Goal: Complete application form: Complete application form

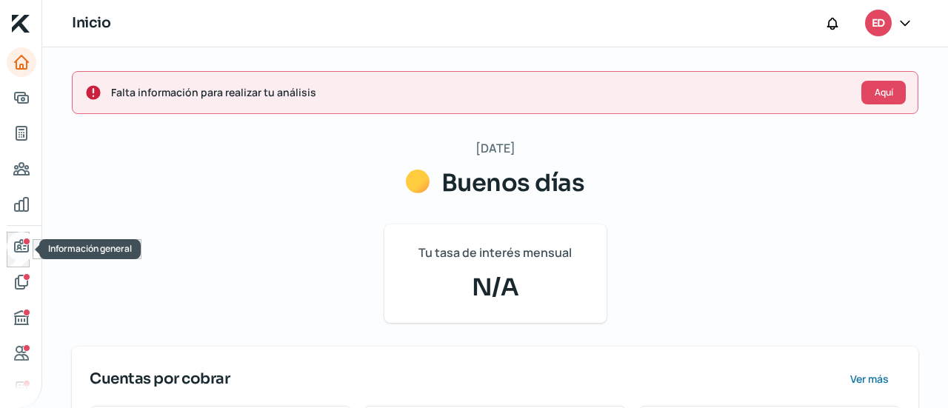
click at [19, 242] on icon "Información general" at bounding box center [21, 246] width 13 height 12
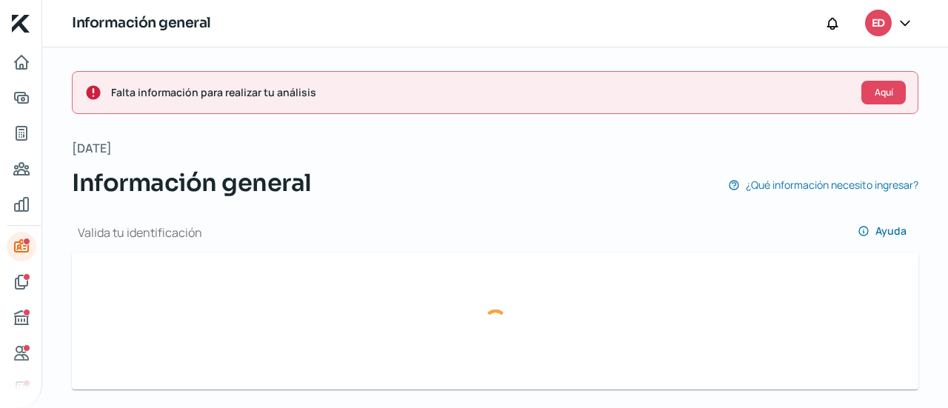
type input "[EMAIL_ADDRESS][DOMAIN_NAME]"
type input "66 - 9137 - 4192"
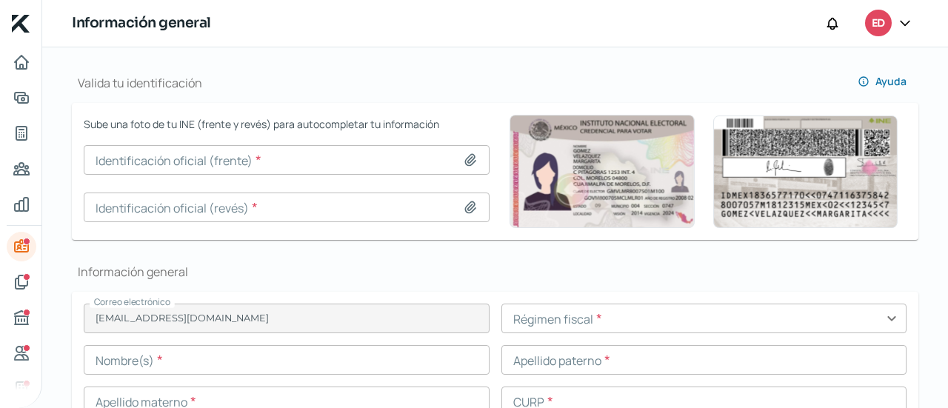
scroll to position [163, 0]
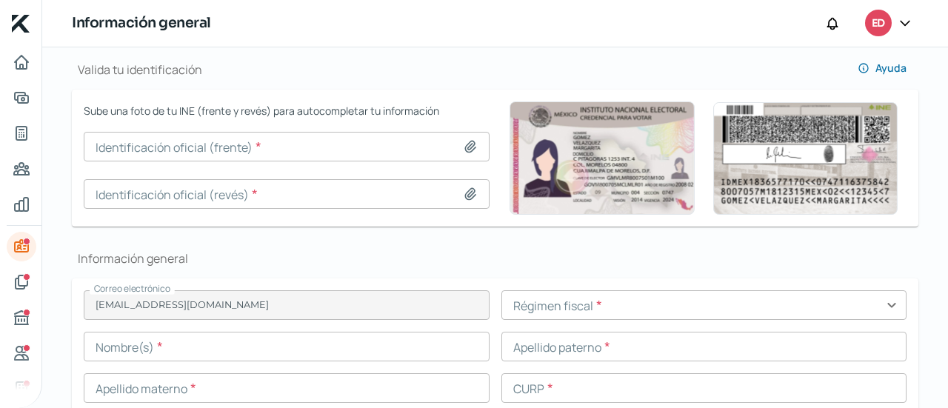
click at [465, 148] on icon at bounding box center [470, 146] width 10 height 11
type input "C:\fakepath\Anverso [PERSON_NAME].jpg"
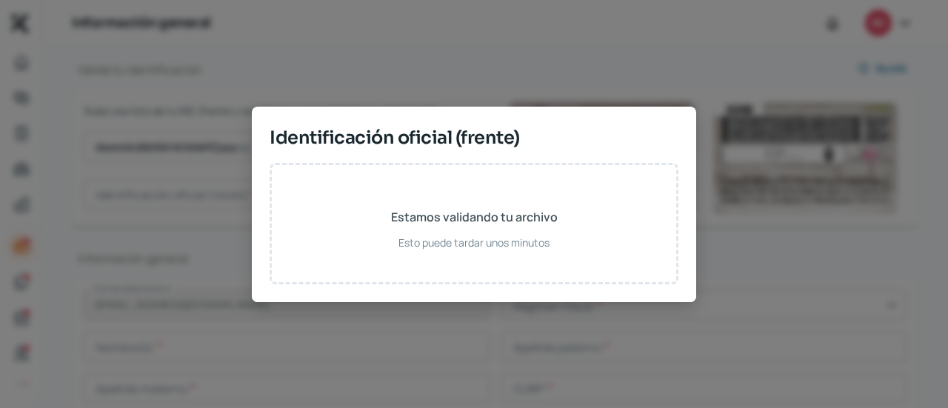
type input "Anverso [PERSON_NAME].jpg"
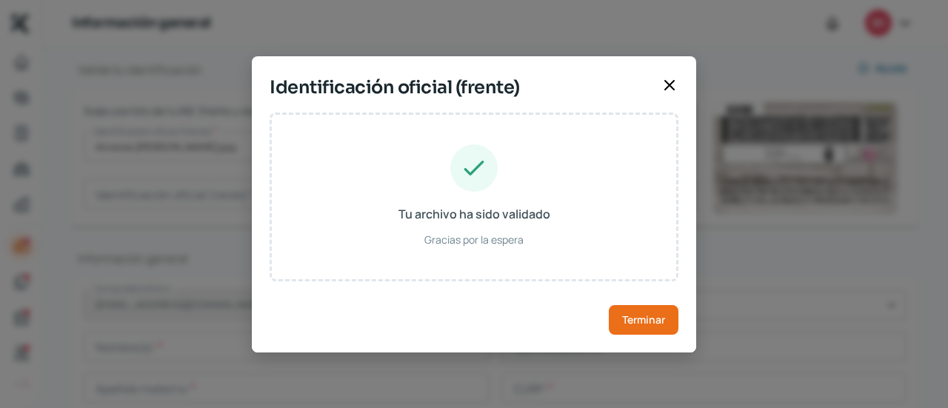
type input "EDGAOU"
type input "[PERSON_NAME]"
type input "PEHE940311HNTRRD04"
type input "Hombre"
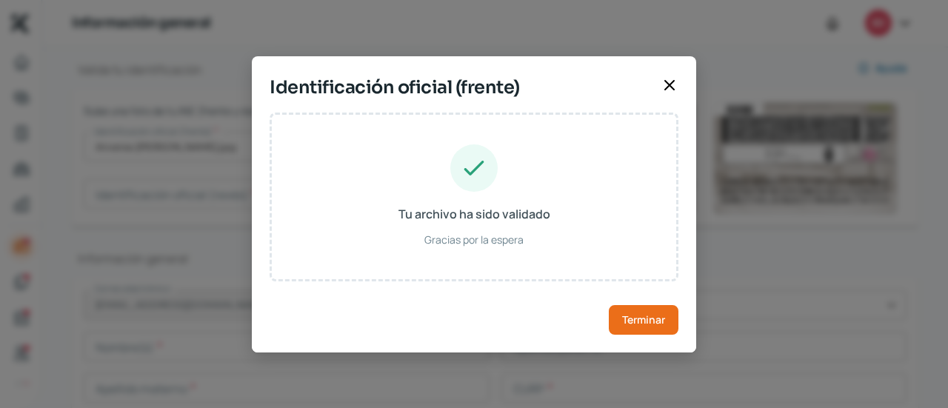
type input "PRHRED94031118H800"
type input "[DATE]"
click at [650, 310] on button "Terminar" at bounding box center [644, 320] width 70 height 30
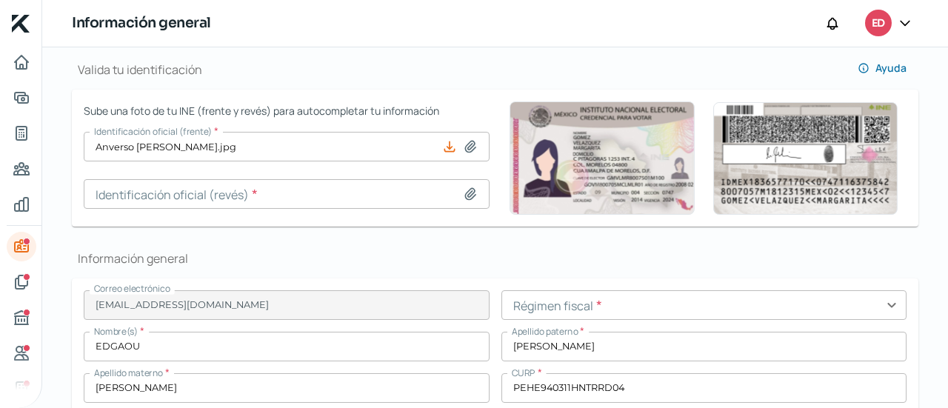
click at [472, 199] on icon at bounding box center [470, 194] width 15 height 15
type input "C:\fakepath\Reverso [PERSON_NAME].jpg"
type input "Reverso [PERSON_NAME].jpg"
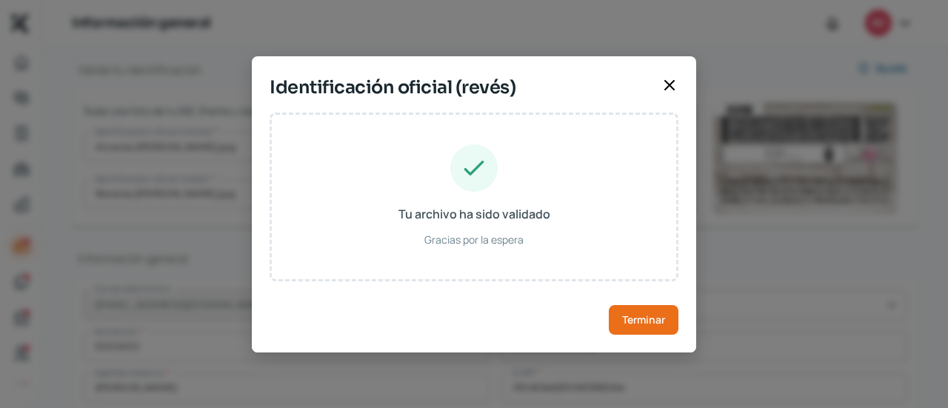
click at [641, 334] on div "Tu archivo ha sido validado Gracias por la espera Terminar" at bounding box center [474, 233] width 444 height 240
click at [645, 324] on span "Terminar" at bounding box center [643, 320] width 43 height 10
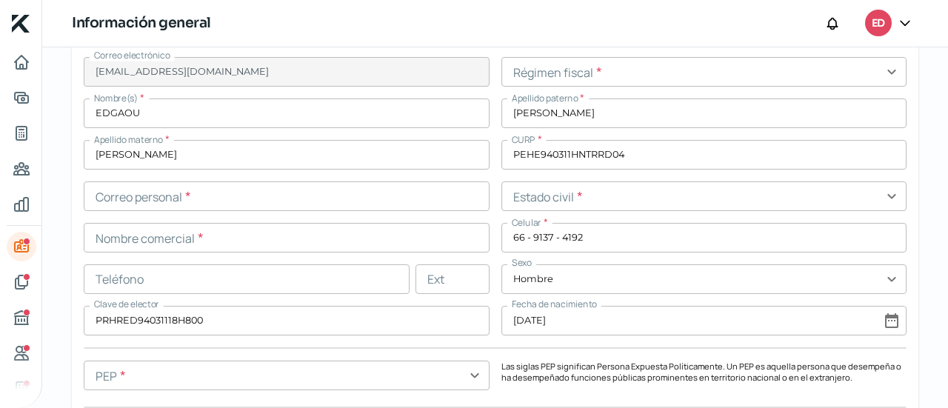
scroll to position [401, 0]
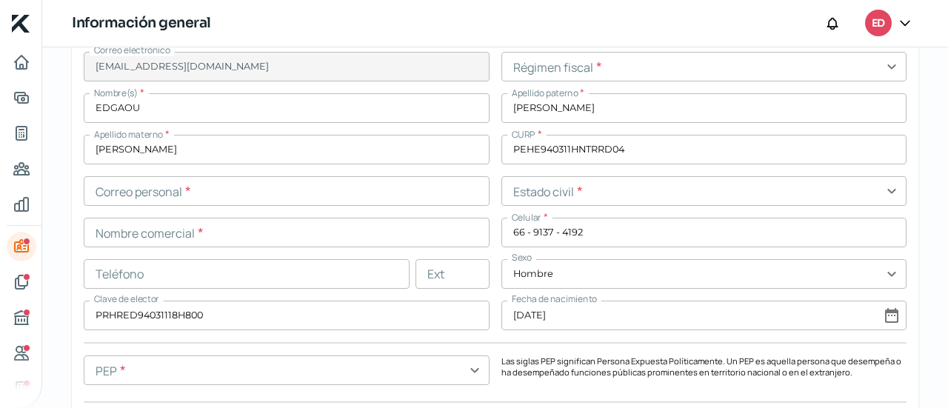
click at [284, 113] on input "EDGAOU" at bounding box center [287, 108] width 406 height 30
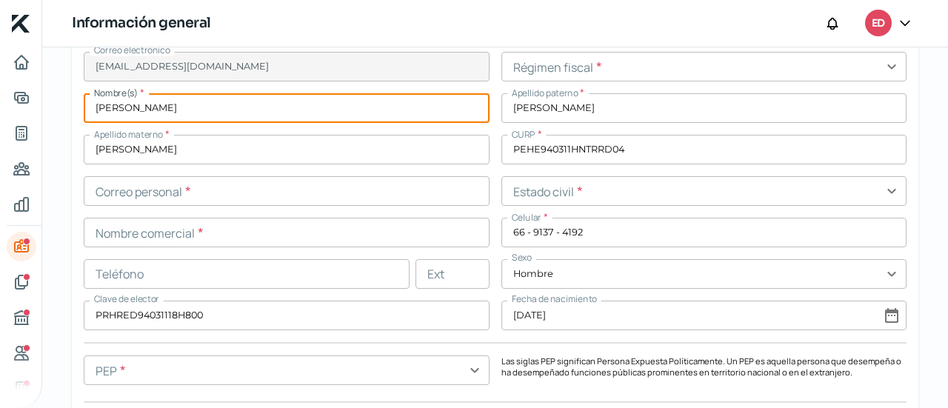
type input "[PERSON_NAME]"
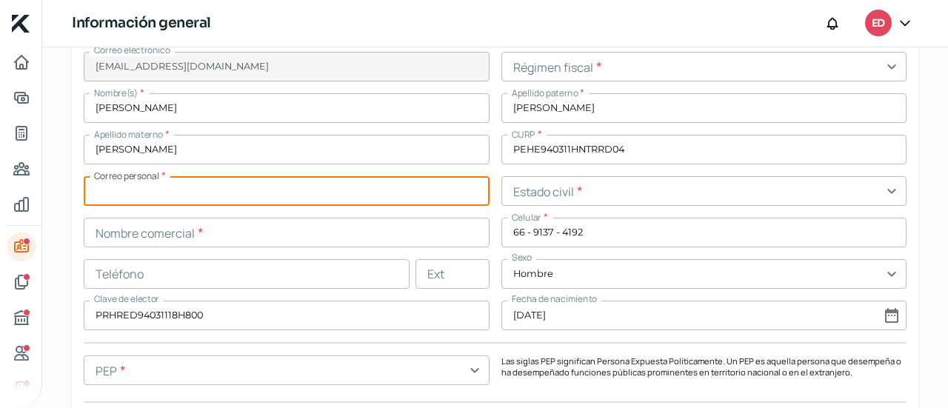
paste input "[EMAIL_ADDRESS][DOMAIN_NAME]"
click at [103, 188] on input "[EMAIL_ADDRESS][DOMAIN_NAME]" at bounding box center [287, 191] width 406 height 30
type input "[EMAIL_ADDRESS][DOMAIN_NAME]"
click at [234, 239] on input "text" at bounding box center [287, 233] width 406 height 30
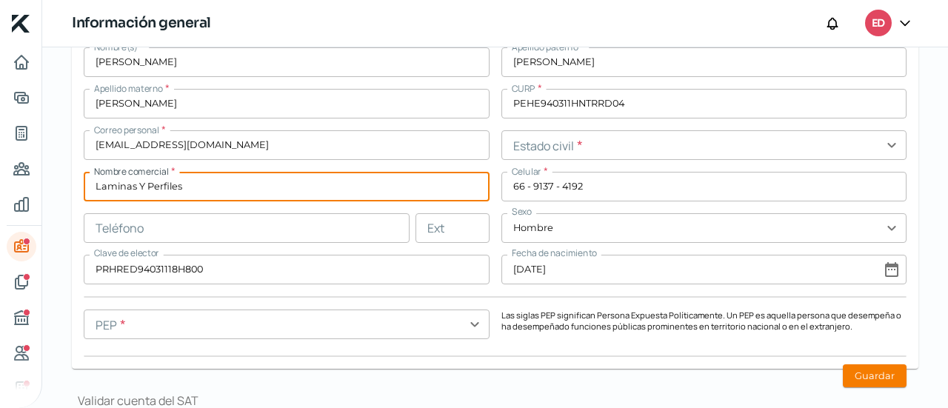
scroll to position [449, 0]
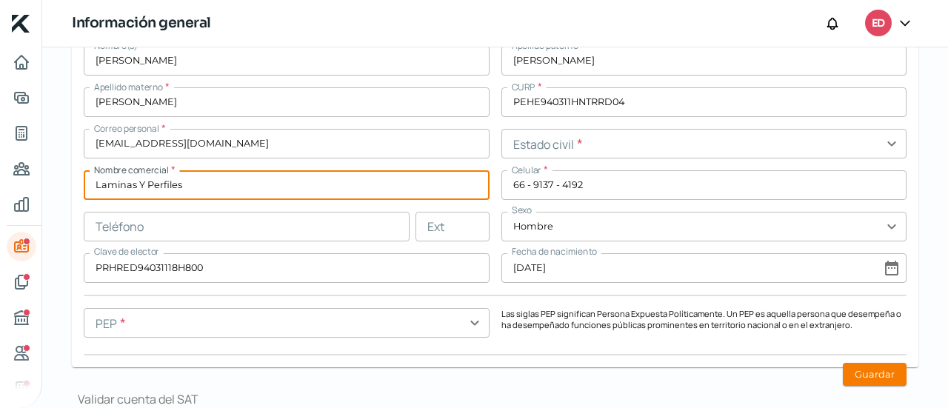
type input "Laminas Y Perfiles"
click at [418, 325] on input "text" at bounding box center [287, 323] width 406 height 30
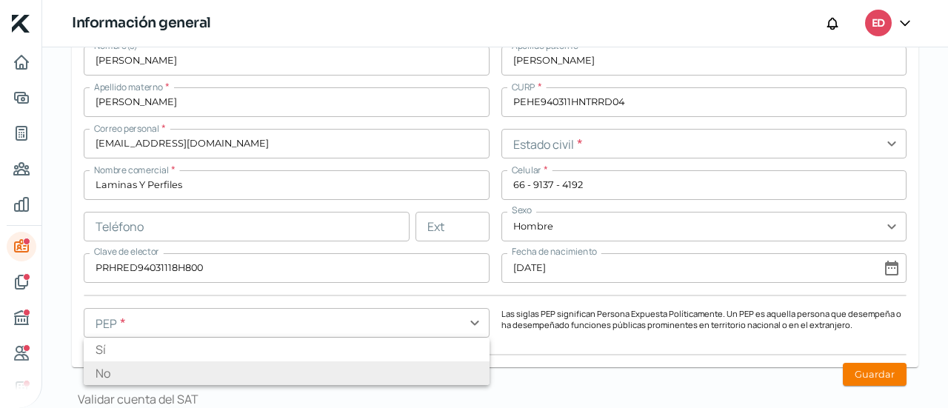
click at [387, 371] on li "No" at bounding box center [287, 373] width 406 height 24
type input "No"
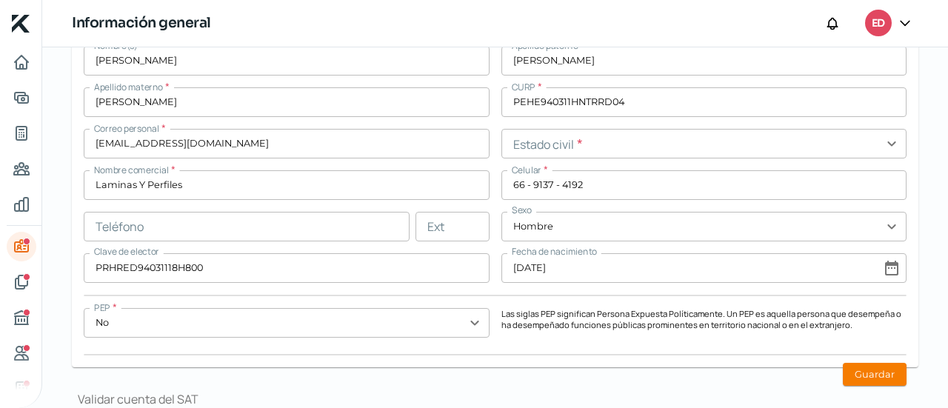
click at [576, 146] on input "text" at bounding box center [704, 144] width 406 height 30
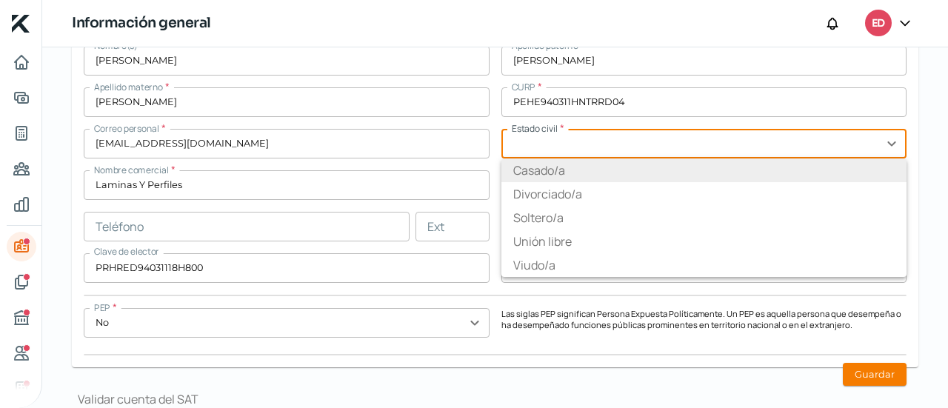
click at [549, 167] on li "Casado/a" at bounding box center [704, 170] width 406 height 24
type input "Casado/a"
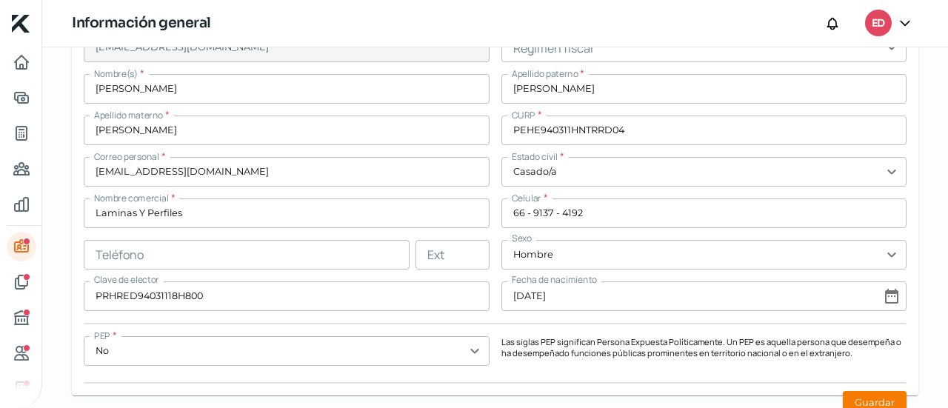
scroll to position [418, 0]
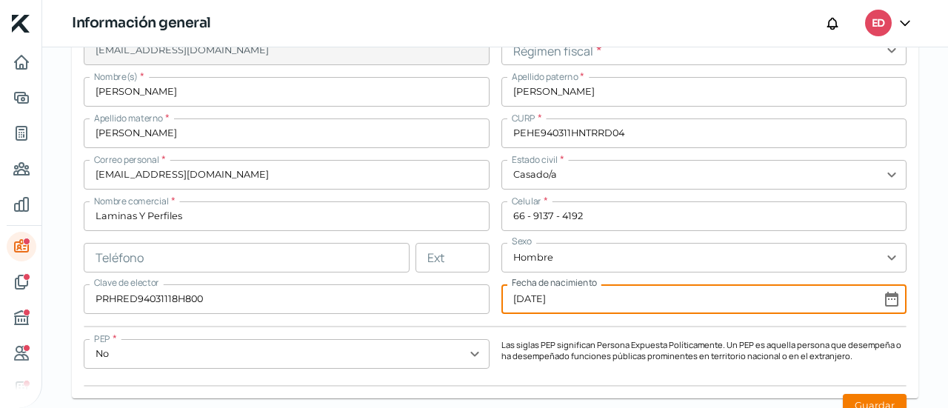
click at [878, 298] on input "[DATE]" at bounding box center [704, 299] width 406 height 30
select select "2"
select select "1994"
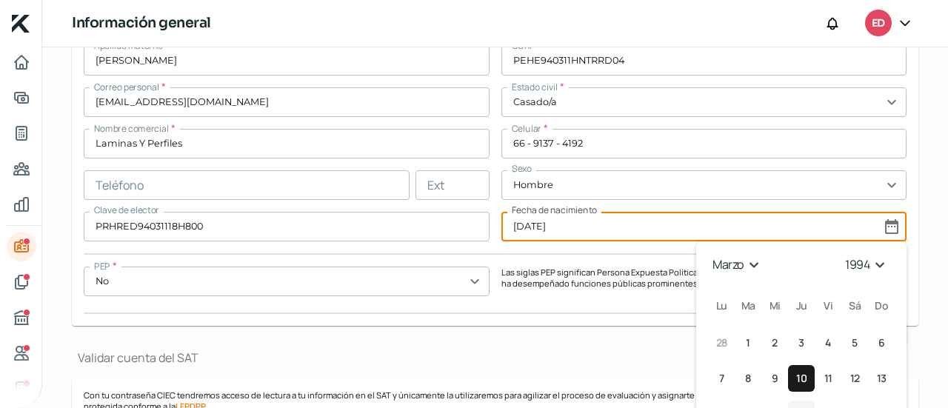
scroll to position [490, 0]
click at [824, 380] on span "11" at bounding box center [828, 378] width 8 height 18
type input "[DATE]"
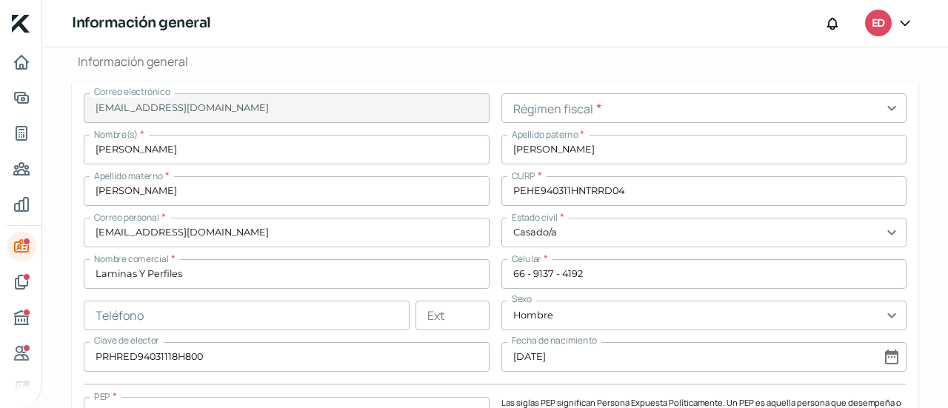
scroll to position [355, 0]
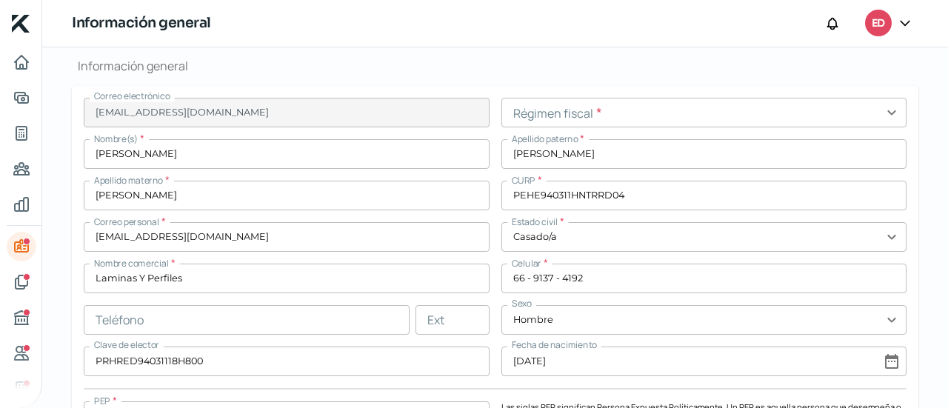
click at [603, 110] on input "text" at bounding box center [704, 113] width 406 height 30
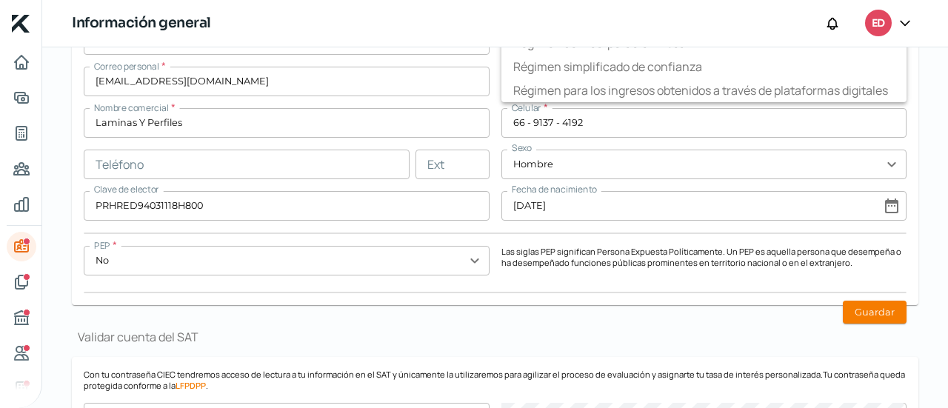
scroll to position [512, 0]
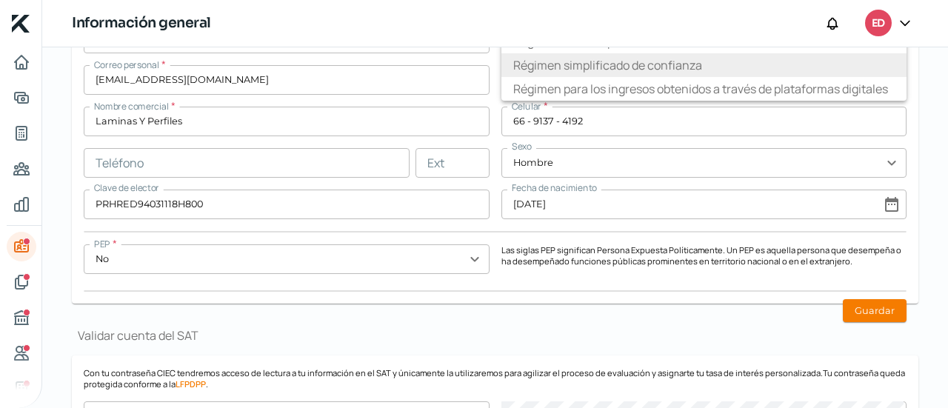
click at [623, 67] on li "Régimen simplificado de confianza" at bounding box center [704, 65] width 406 height 24
type input "Régimen simplificado de confianza"
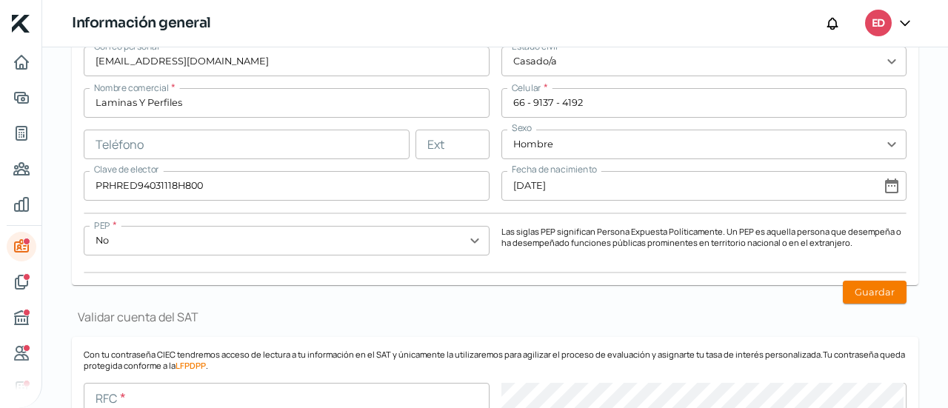
scroll to position [536, 0]
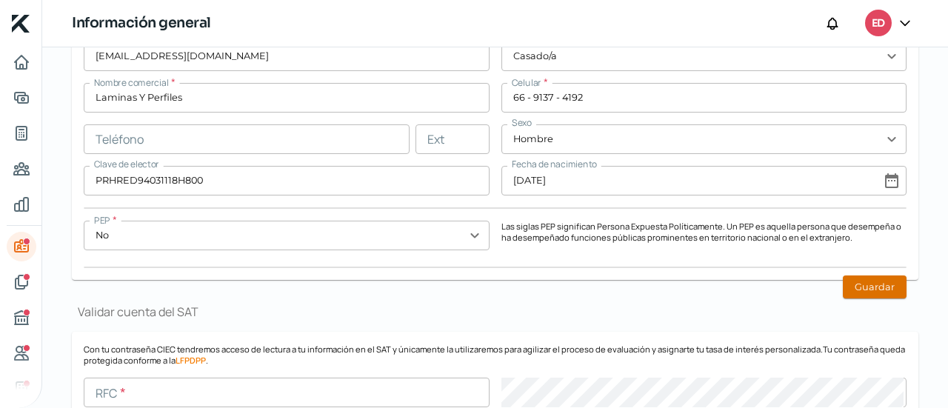
click at [871, 281] on button "Guardar" at bounding box center [875, 286] width 64 height 23
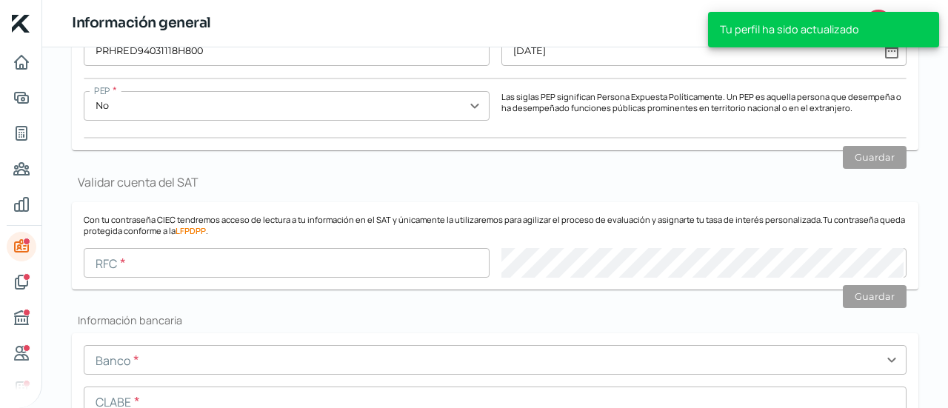
scroll to position [666, 0]
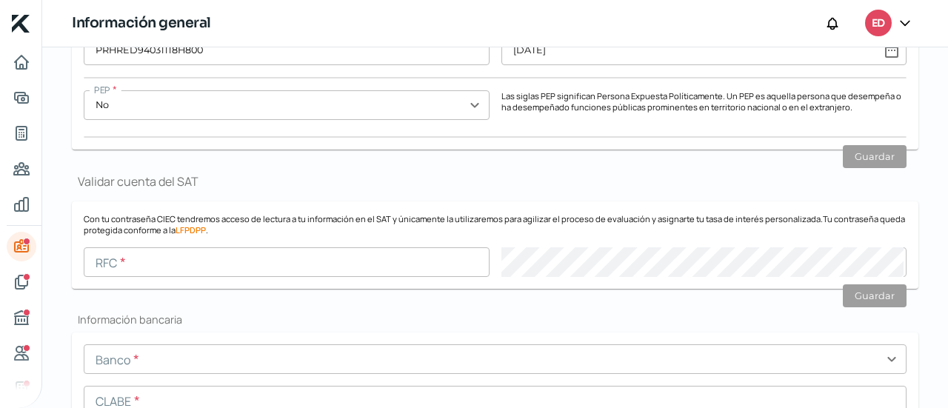
click at [395, 262] on input "text" at bounding box center [287, 262] width 406 height 30
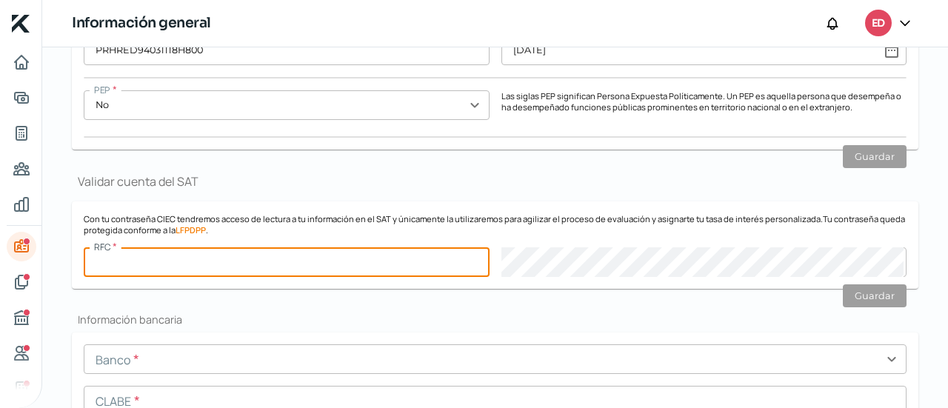
paste input "PEHE9403111A5"
type input "PEHE9403111A5"
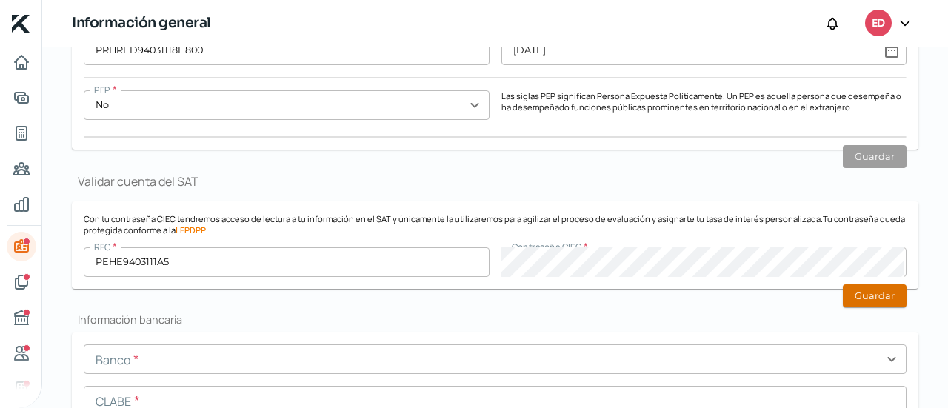
click at [848, 294] on button "Guardar" at bounding box center [875, 295] width 64 height 23
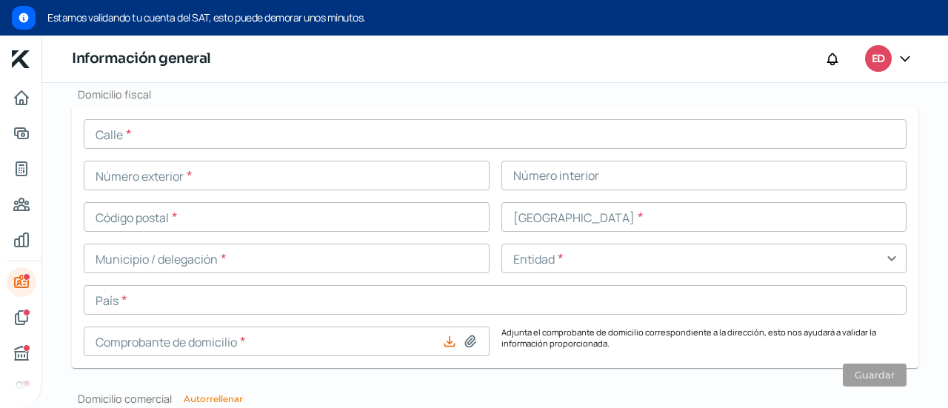
scroll to position [1100, 0]
click at [203, 141] on input "text" at bounding box center [495, 134] width 823 height 30
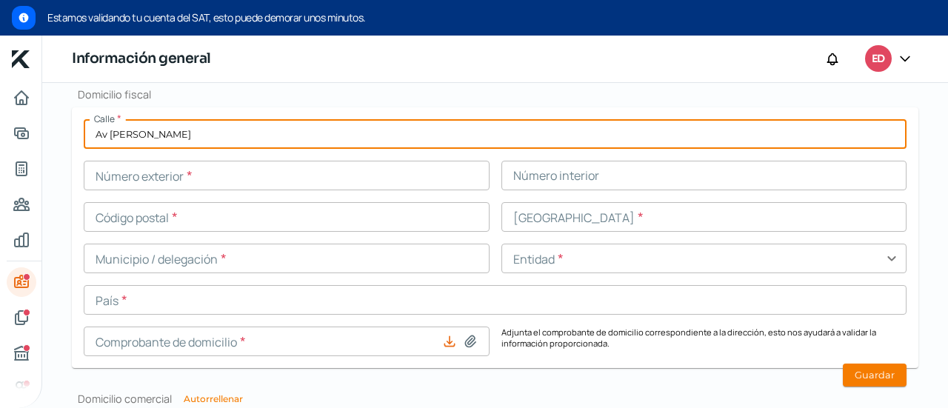
type input "Av [PERSON_NAME]"
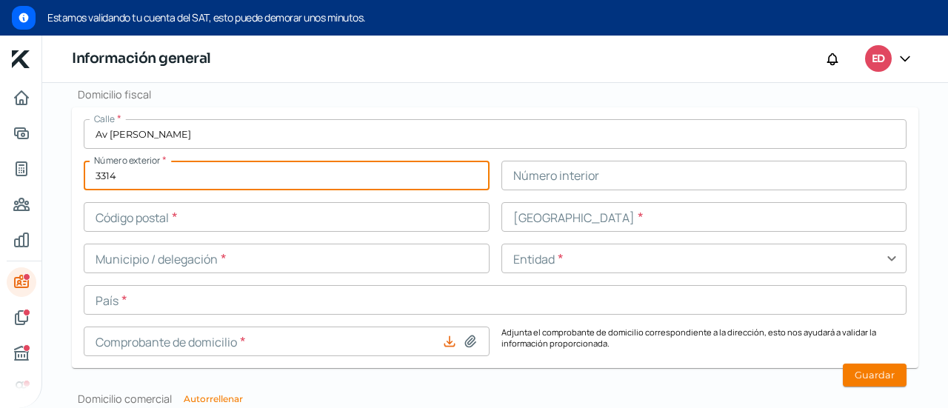
type input "3314"
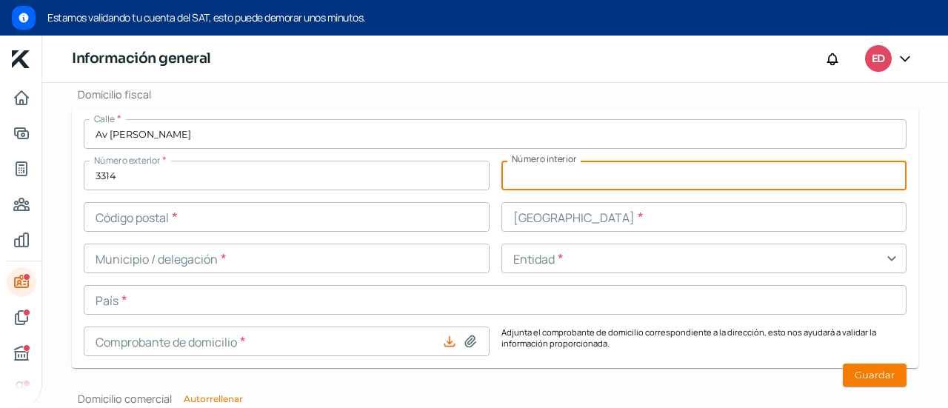
click at [133, 211] on input "text" at bounding box center [287, 217] width 406 height 30
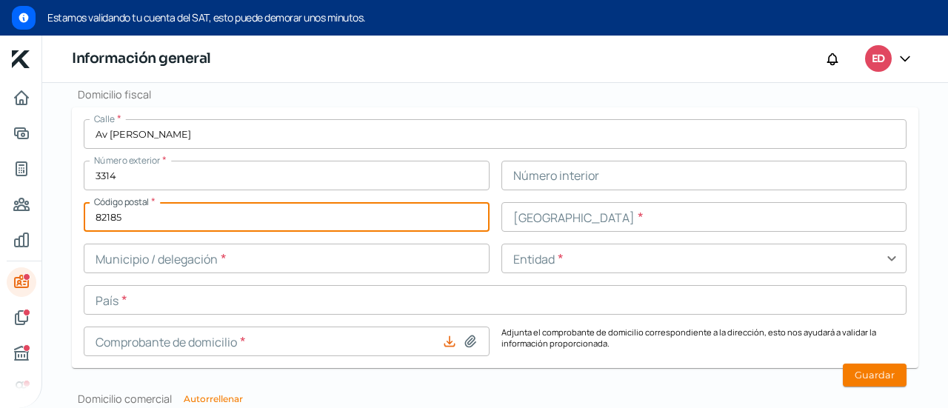
type input "82185"
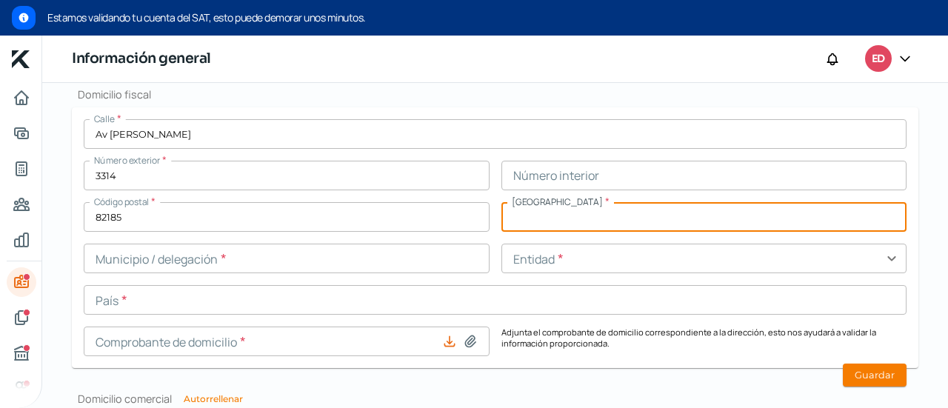
click at [570, 213] on input "text" at bounding box center [704, 217] width 406 height 30
type input "Loma Atravesada"
click at [431, 244] on input "text" at bounding box center [287, 259] width 406 height 30
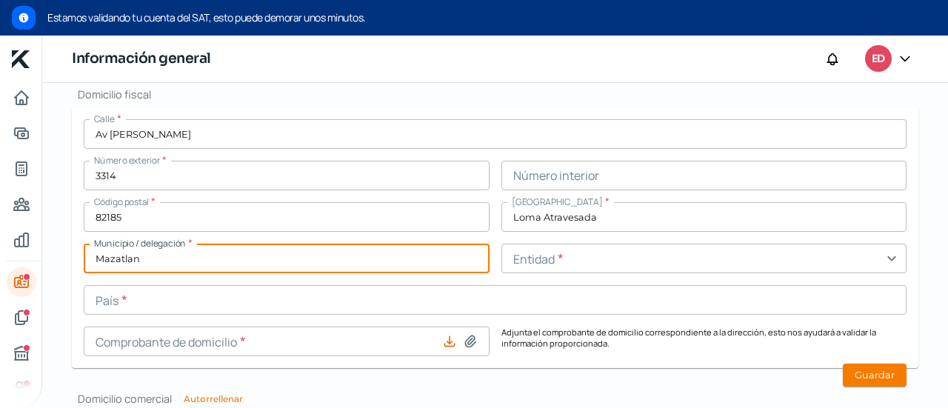
type input "Mazatlan"
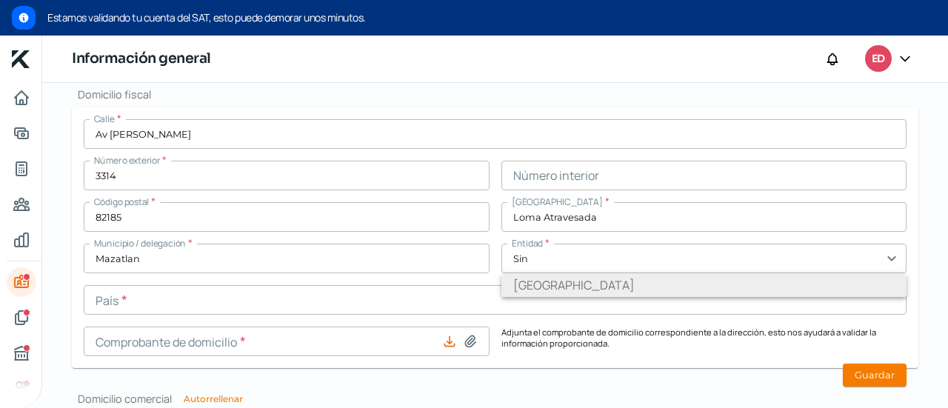
click at [515, 282] on li "[GEOGRAPHIC_DATA]" at bounding box center [704, 285] width 406 height 24
type input "[GEOGRAPHIC_DATA]"
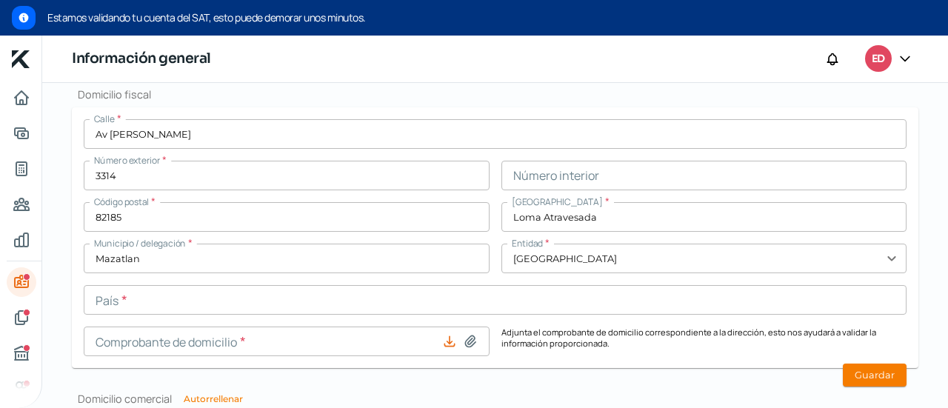
click at [472, 298] on input "text" at bounding box center [495, 300] width 823 height 30
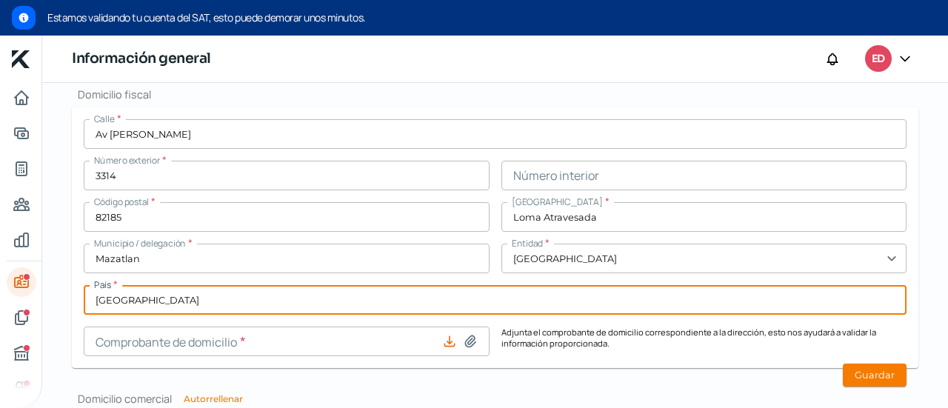
type input "[GEOGRAPHIC_DATA]"
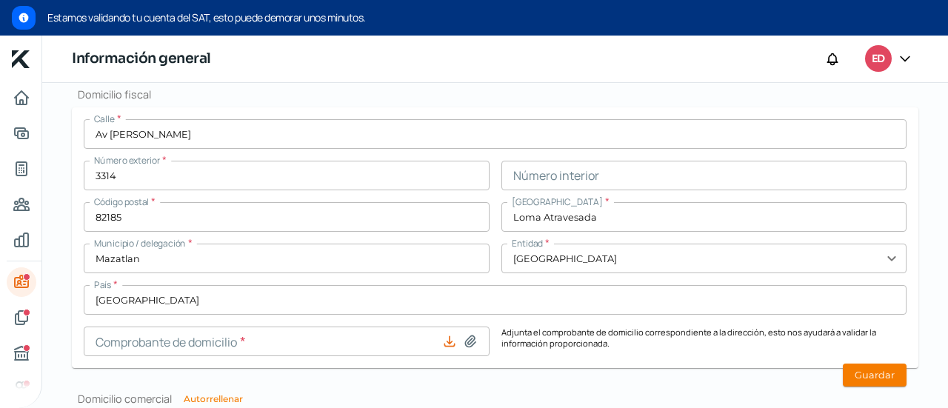
drag, startPoint x: 595, startPoint y: 335, endPoint x: 543, endPoint y: 337, distance: 51.8
click at [595, 335] on p "Adjunta el comprobante de domicilio correspondiente a la dirección, esto nos ay…" at bounding box center [704, 342] width 406 height 30
click at [469, 341] on icon at bounding box center [470, 341] width 10 height 11
type input "C:\fakepath\CDD Fiscal CFE Ago.jpg"
type input "CDD Fiscal CFE Ago.jpg"
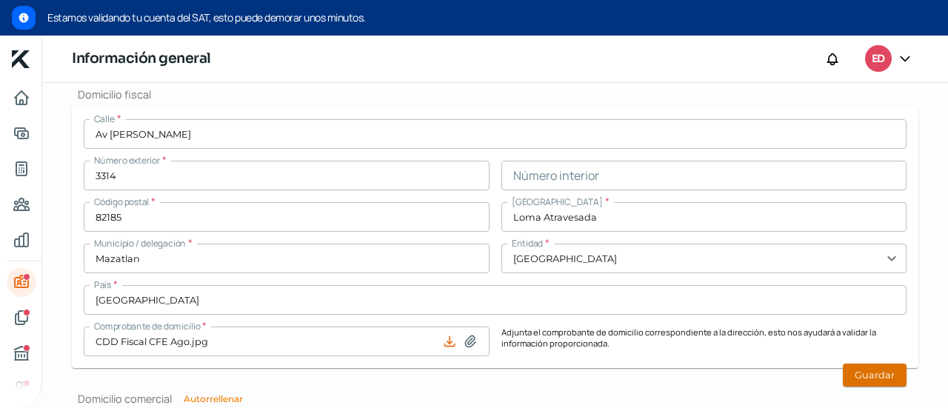
click at [860, 371] on button "Guardar" at bounding box center [875, 375] width 64 height 23
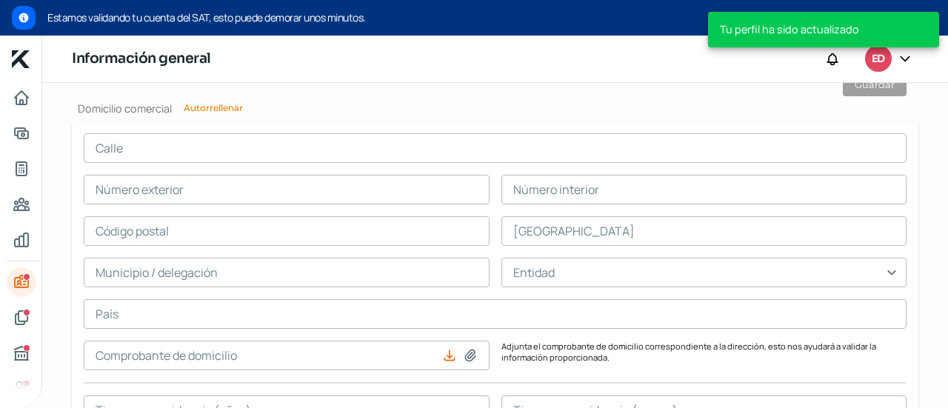
scroll to position [1453, 0]
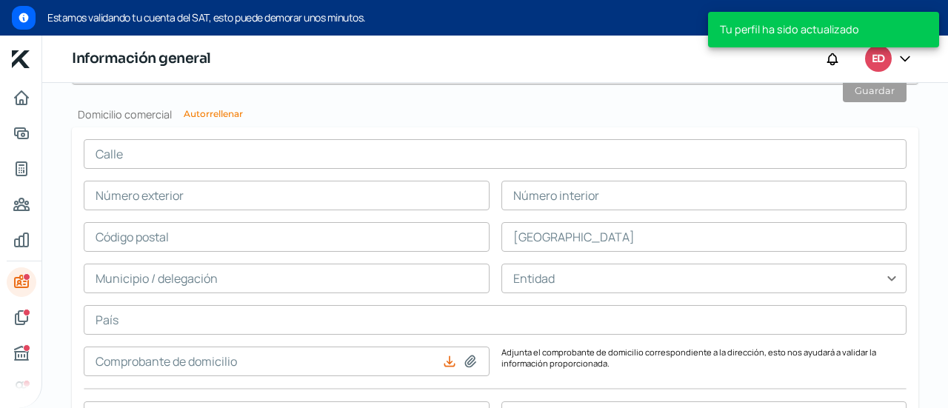
click at [222, 110] on button "Autorrellenar" at bounding box center [213, 114] width 59 height 9
type input "Av [PERSON_NAME]"
type input "3314"
type input "82185"
type input "Loma Atravesada"
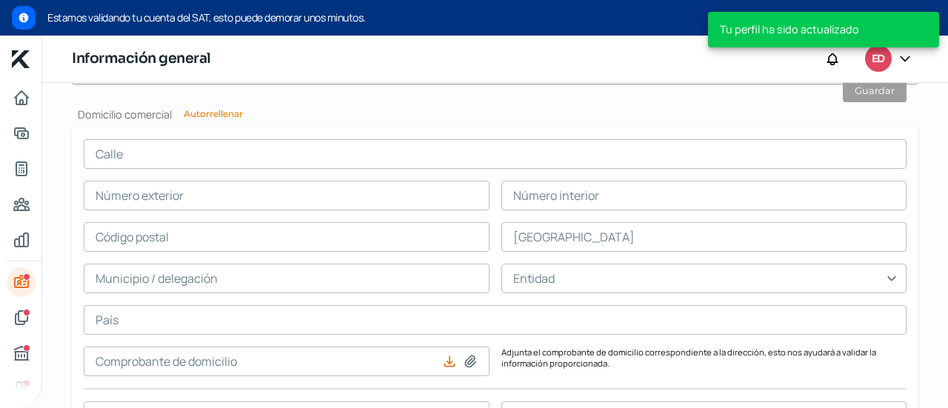
type input "Mazatlan"
type input "[GEOGRAPHIC_DATA]"
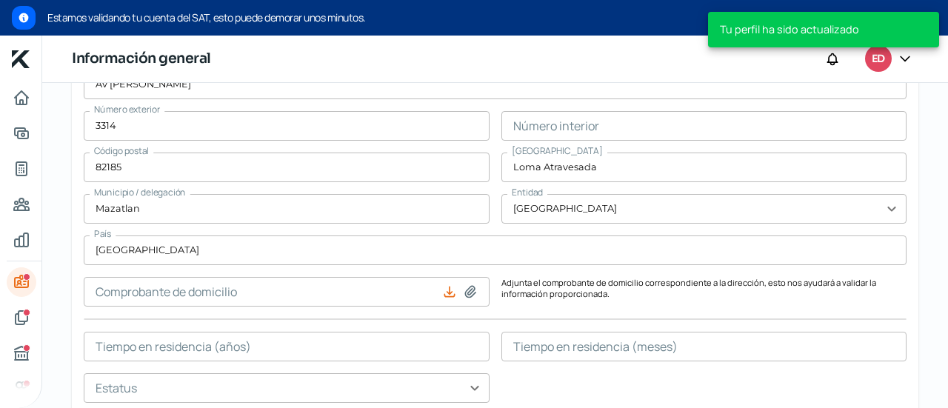
scroll to position [1538, 0]
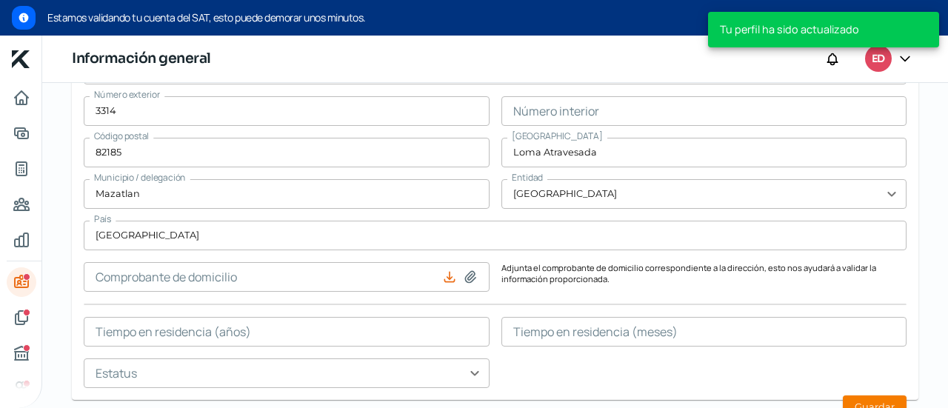
click at [469, 280] on icon at bounding box center [470, 276] width 10 height 11
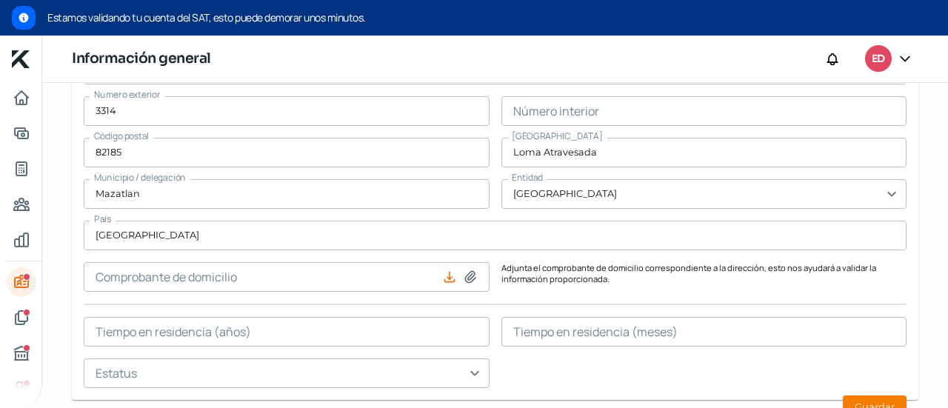
type input "C:\fakepath\CDD Fiscal CFE Ago.jpg"
type input "CDD Fiscal CFE Ago.jpg"
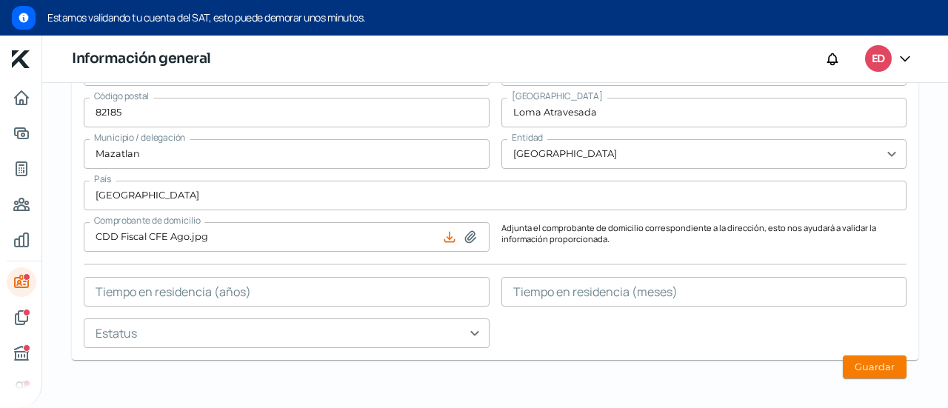
scroll to position [1579, 0]
click at [434, 296] on input "text" at bounding box center [287, 291] width 406 height 30
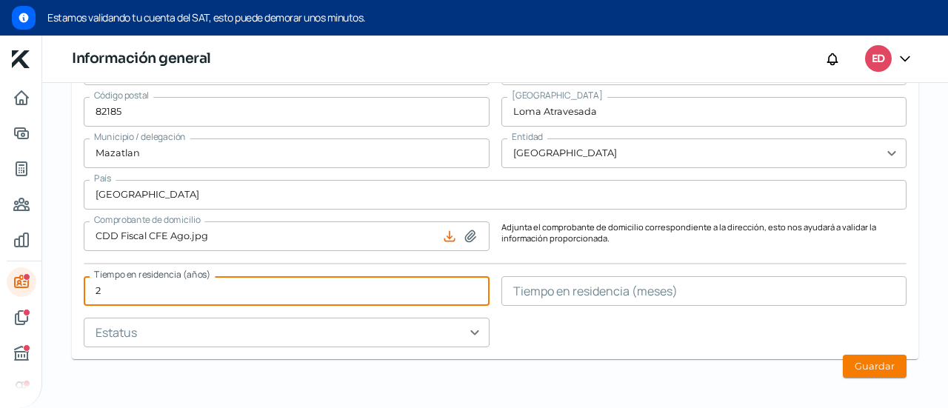
type input "2"
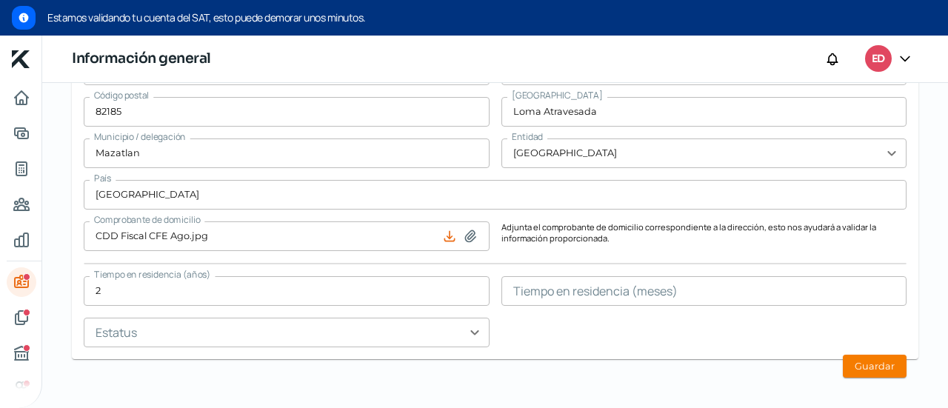
click at [547, 320] on div "[STREET_ADDRESS][PERSON_NAME] Número interior Código postal 82185 [GEOGRAPHIC_D…" at bounding box center [495, 180] width 823 height 333
click at [466, 329] on input "text" at bounding box center [287, 333] width 406 height 30
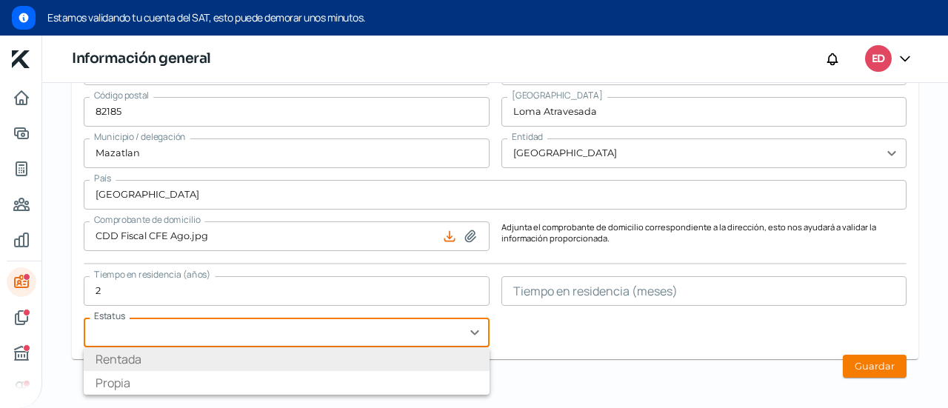
scroll to position [1587, 0]
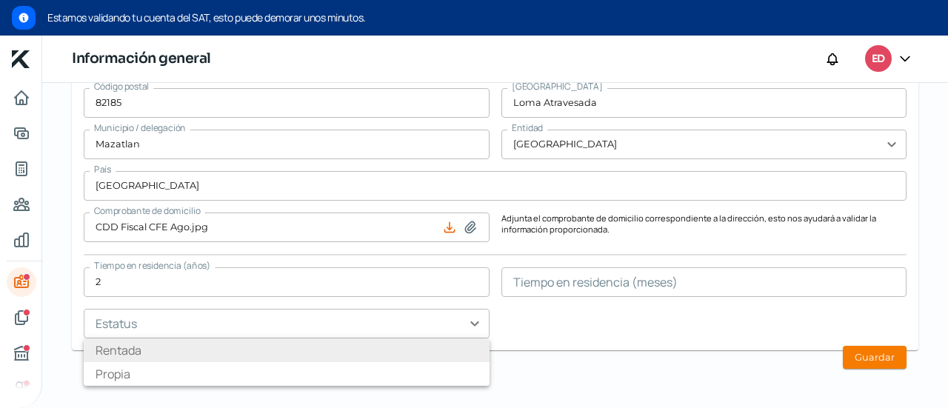
click at [352, 358] on li "Rentada" at bounding box center [287, 350] width 406 height 24
type input "Rentada"
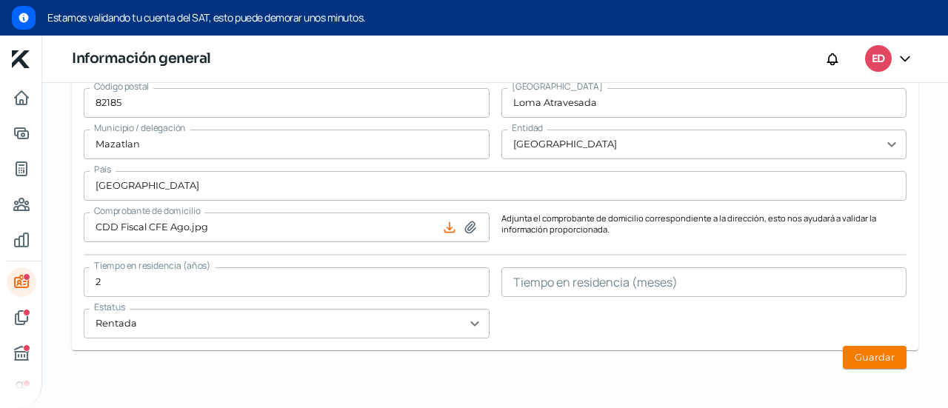
click at [601, 304] on div "[STREET_ADDRESS][PERSON_NAME] Número interior Código postal 82185 [GEOGRAPHIC_D…" at bounding box center [495, 171] width 823 height 333
click at [861, 349] on button "Guardar" at bounding box center [875, 357] width 64 height 23
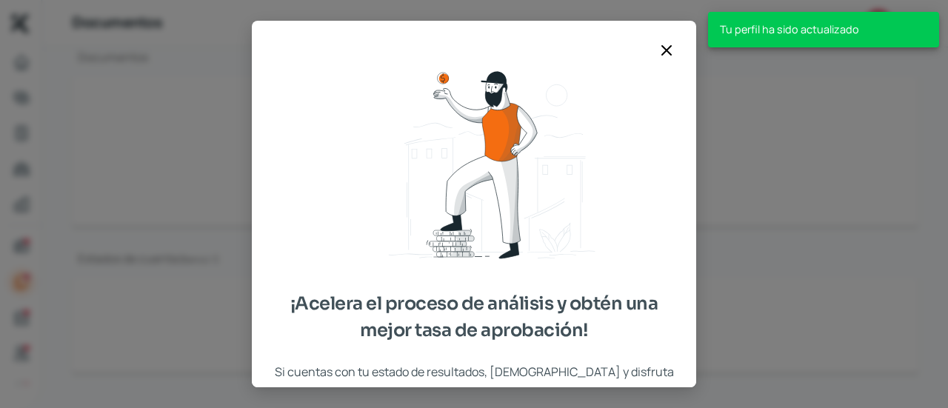
scroll to position [244, 0]
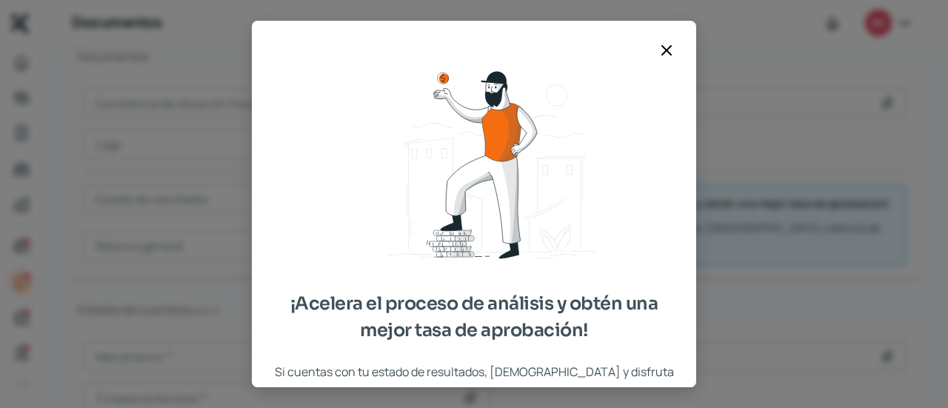
click at [669, 50] on icon at bounding box center [666, 50] width 18 height 18
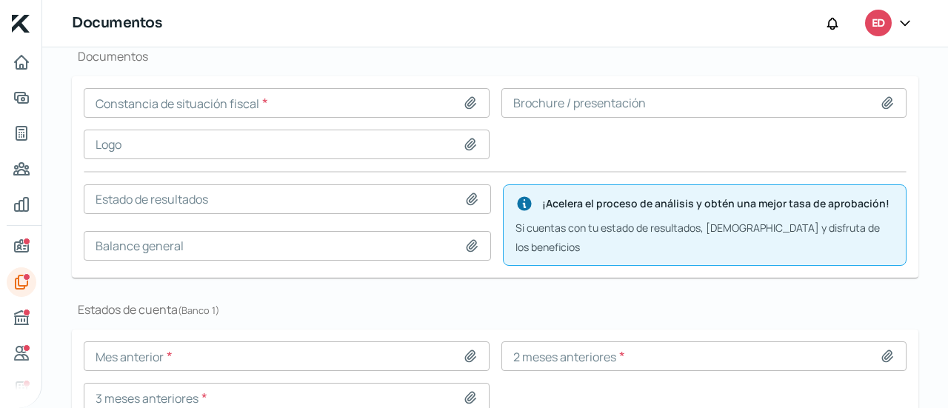
scroll to position [228, 0]
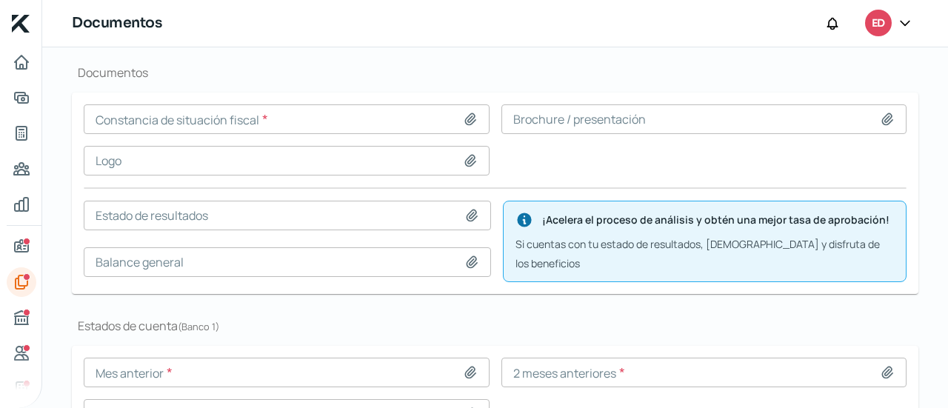
click at [458, 116] on input at bounding box center [287, 119] width 406 height 30
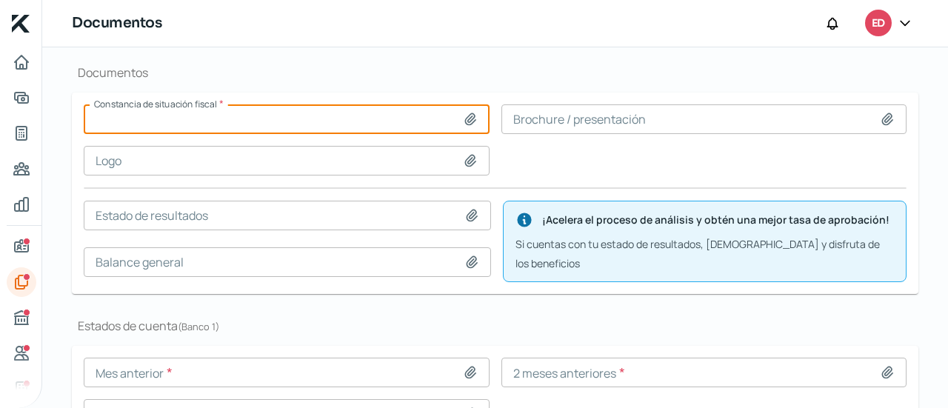
type input "C:\fakepath\GeneraConstancia [DATE].pdf"
type input "GeneraConstancia [DATE].pdf"
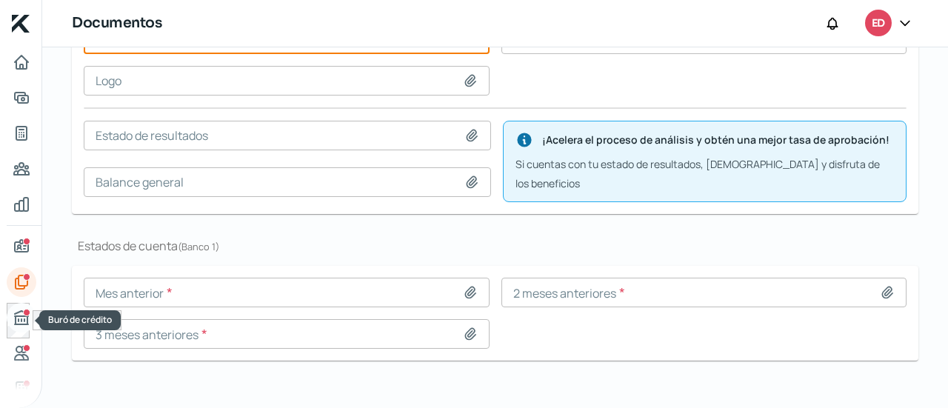
click at [24, 321] on icon "Buró de crédito" at bounding box center [22, 318] width 18 height 18
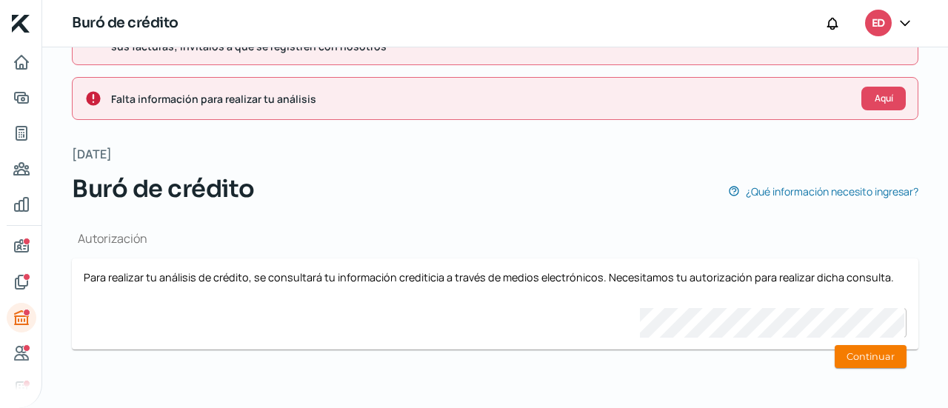
scroll to position [61, 0]
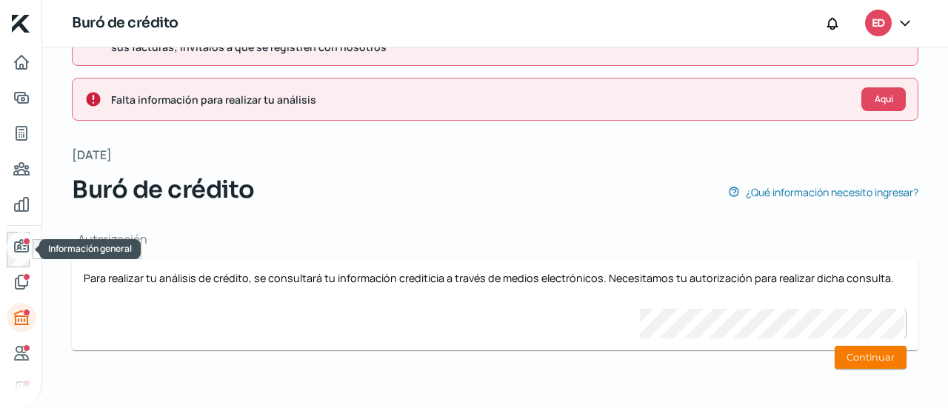
click at [19, 249] on icon "Información general" at bounding box center [22, 247] width 18 height 18
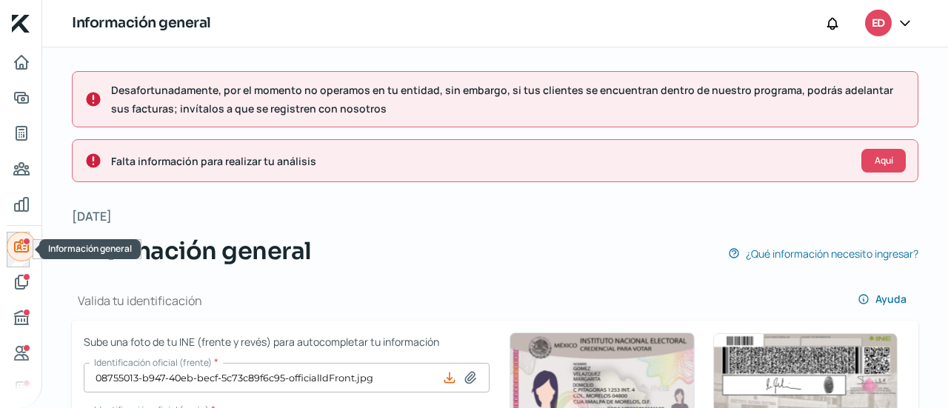
type input "PEHE9403111A5"
type input "Av [PERSON_NAME]"
type input "3314"
type input "82185"
type input "Loma Atravesada"
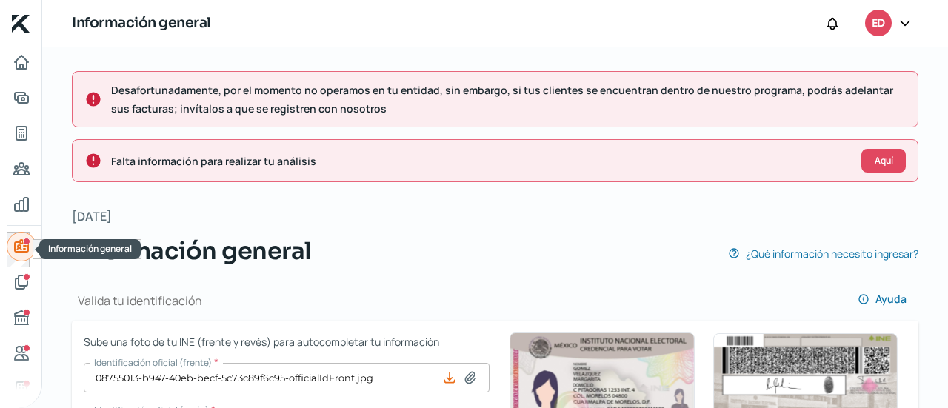
type input "Mazatlan"
type input "[GEOGRAPHIC_DATA]"
type input "CDD Fiscal CFE Ago.jpg"
type input "2"
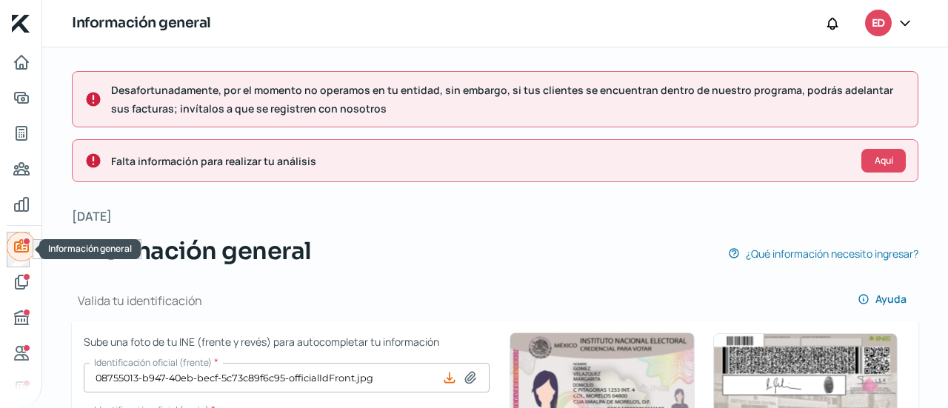
type input "0"
type input "Rentada"
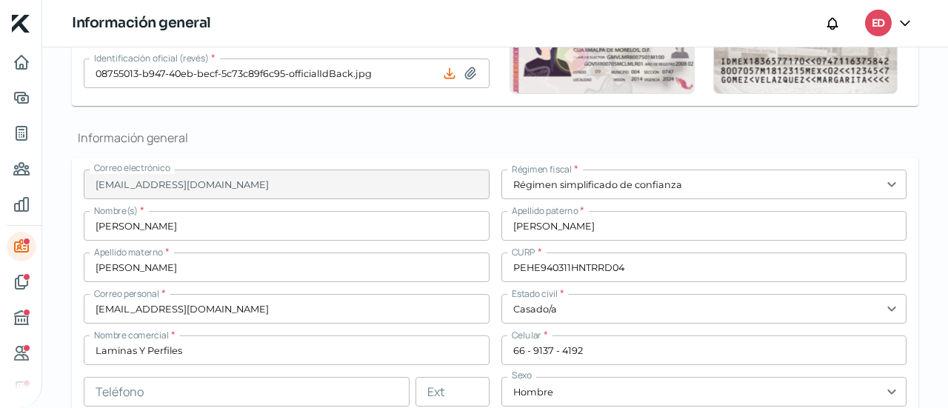
scroll to position [370, 0]
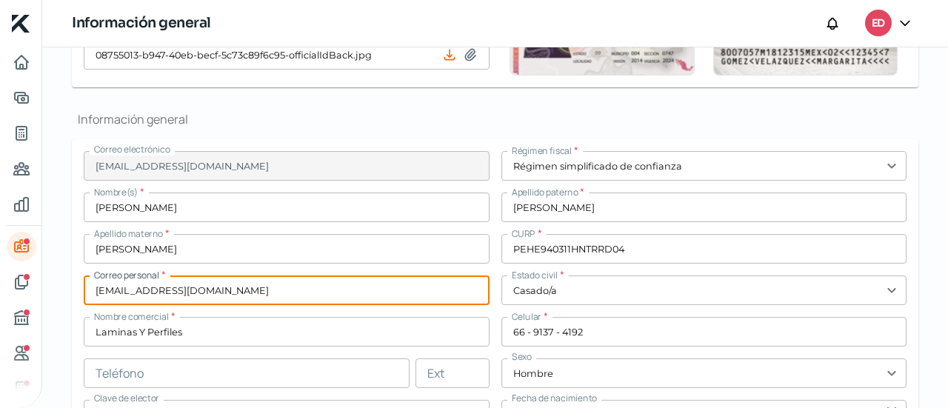
drag, startPoint x: 232, startPoint y: 293, endPoint x: 77, endPoint y: 290, distance: 155.5
click at [77, 290] on form "Correo electrónico [EMAIL_ADDRESS][DOMAIN_NAME] Régimen fiscal * Régimen simpli…" at bounding box center [495, 326] width 846 height 375
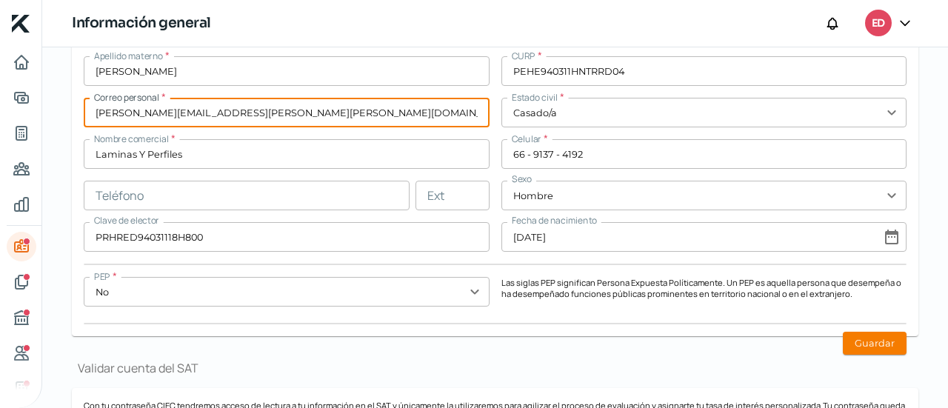
scroll to position [551, 0]
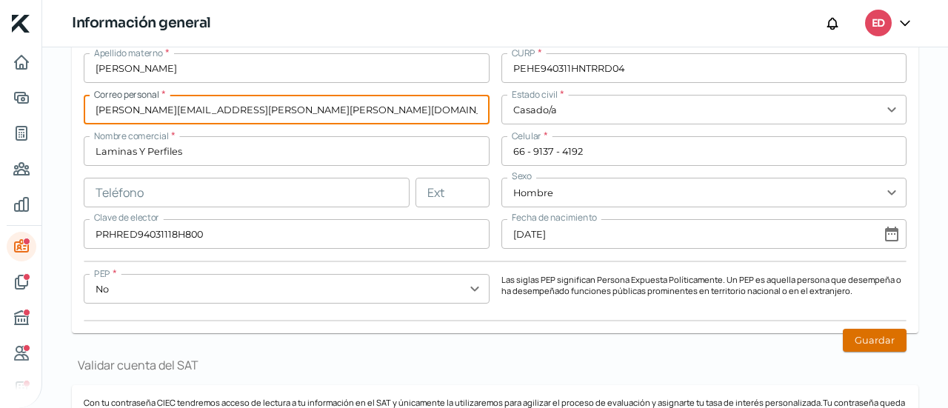
type input "[PERSON_NAME][EMAIL_ADDRESS][PERSON_NAME][PERSON_NAME][DOMAIN_NAME]"
click at [871, 335] on button "Guardar" at bounding box center [875, 340] width 64 height 23
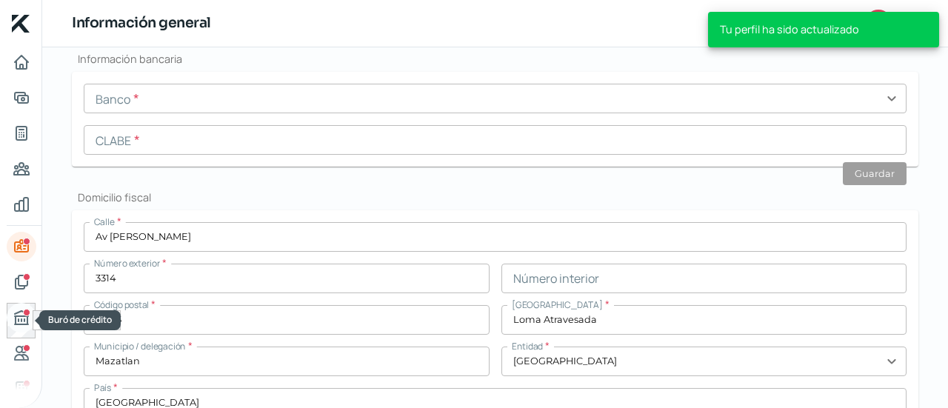
scroll to position [1034, 0]
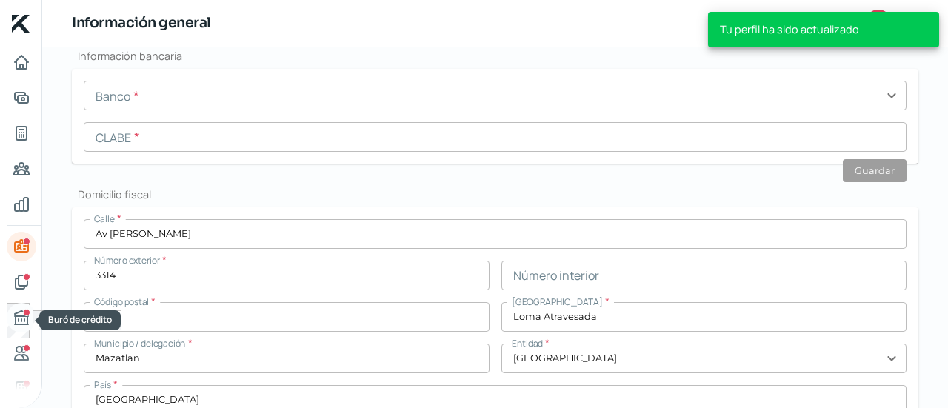
click at [22, 319] on icon "Buró de crédito" at bounding box center [22, 318] width 18 height 18
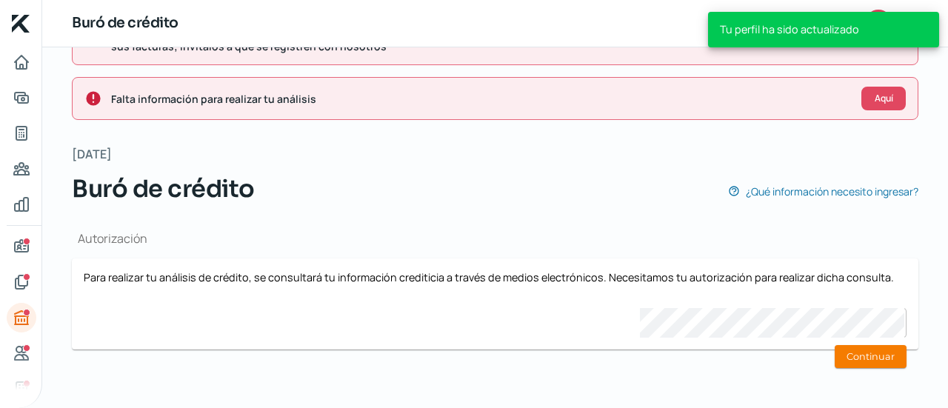
scroll to position [61, 0]
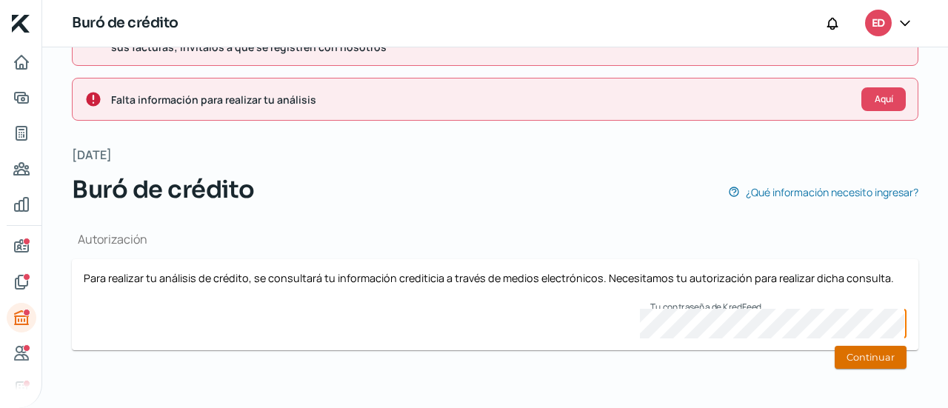
click at [868, 361] on button "Continuar" at bounding box center [870, 357] width 72 height 23
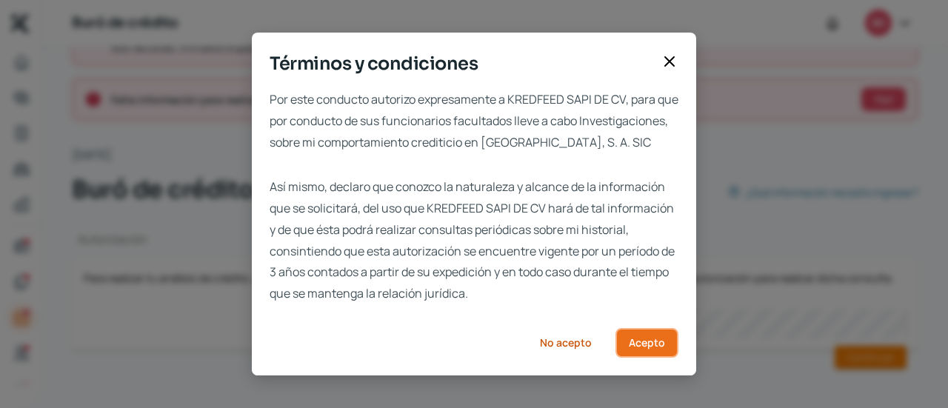
click at [644, 358] on button "Acepto" at bounding box center [646, 343] width 63 height 30
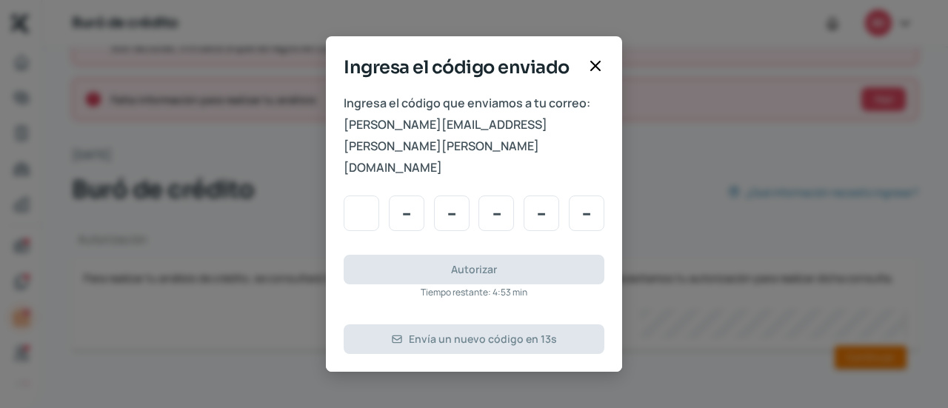
type input "2"
type input "0"
type input "5"
type input "6"
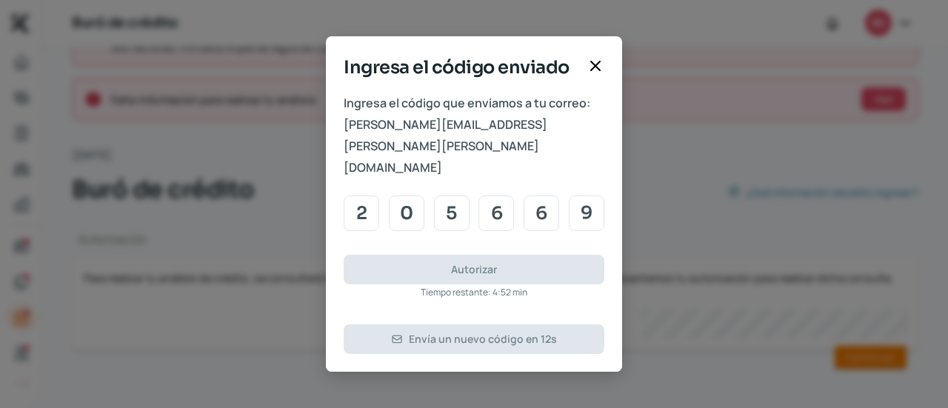
type input "9"
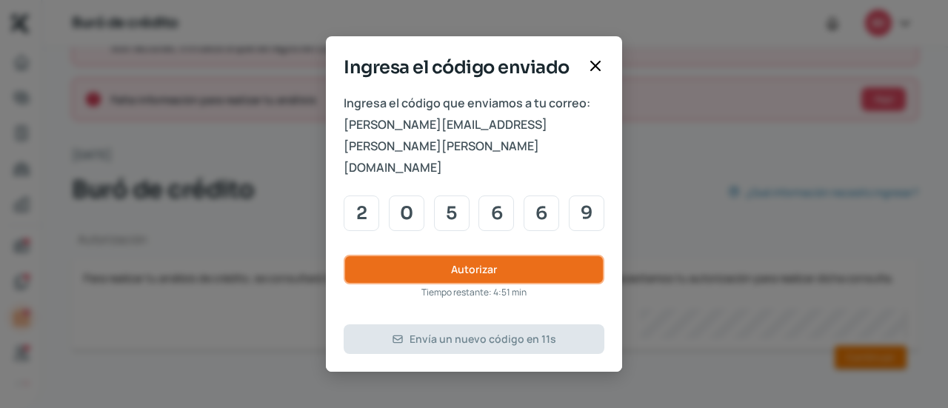
click at [520, 257] on button "Autorizar" at bounding box center [474, 270] width 261 height 30
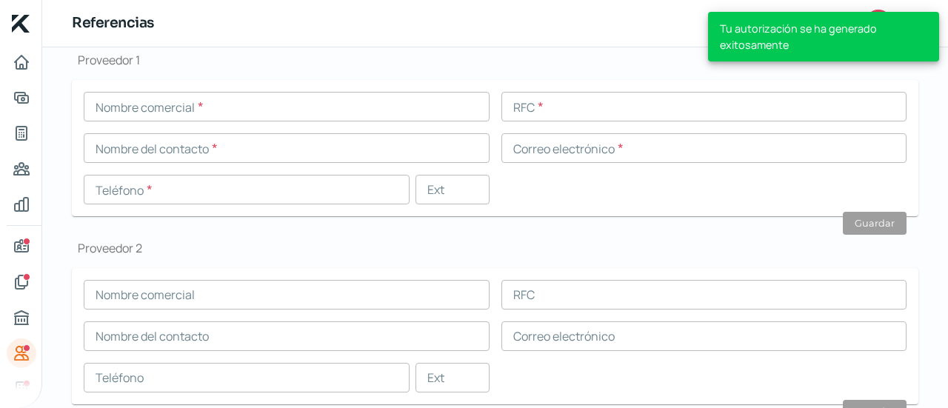
scroll to position [244, 0]
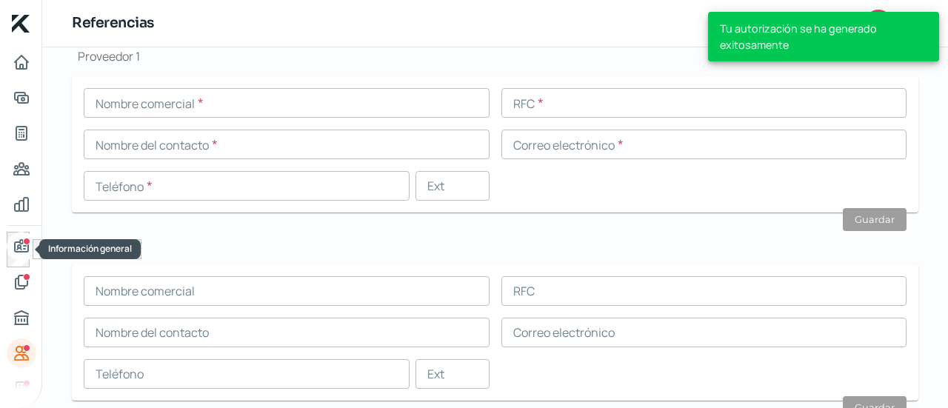
click at [27, 242] on div "Información general" at bounding box center [26, 241] width 7 height 7
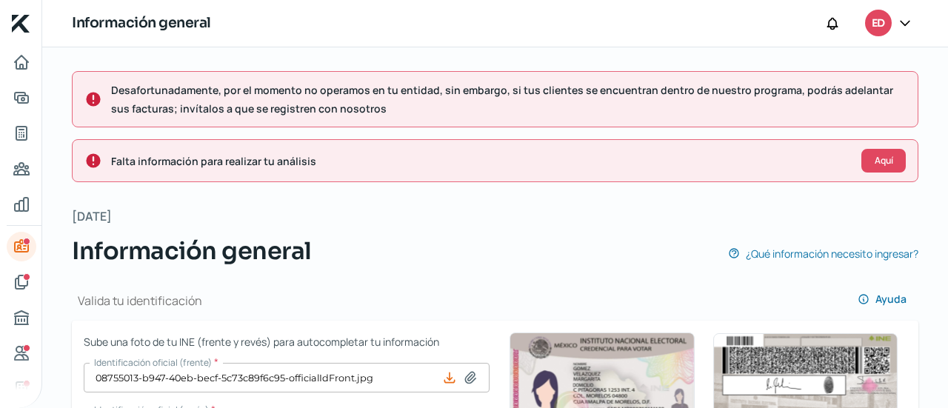
type input "PEHE9403111A5"
type input "Av [PERSON_NAME]"
type input "3314"
type input "82185"
type input "Loma Atravesada"
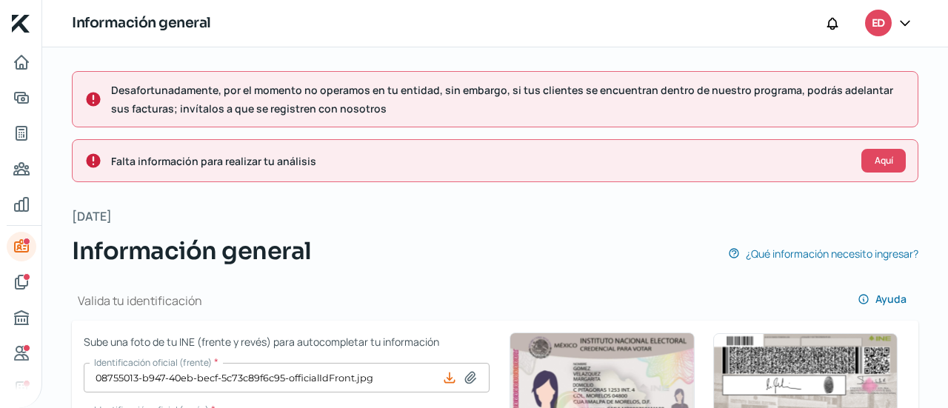
type input "Mazatlan"
type input "[GEOGRAPHIC_DATA]"
type input "CDD Fiscal CFE Ago.jpg"
type input "2"
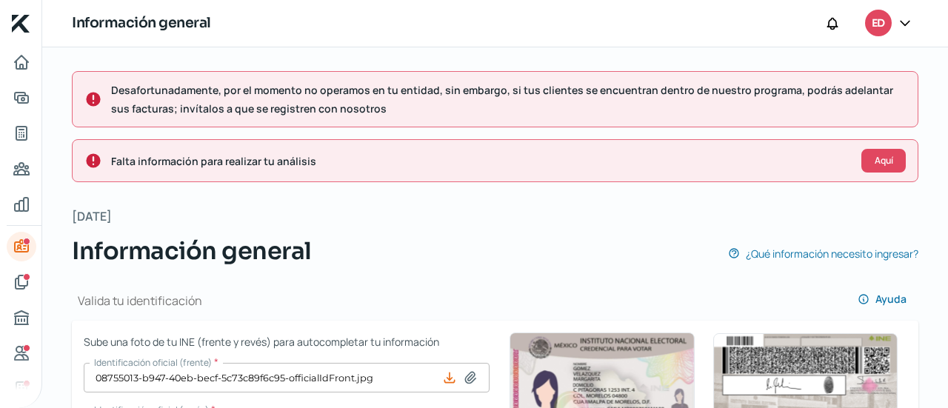
type input "0"
type input "Rentada"
click at [20, 201] on icon "Mis finanzas" at bounding box center [21, 204] width 13 height 13
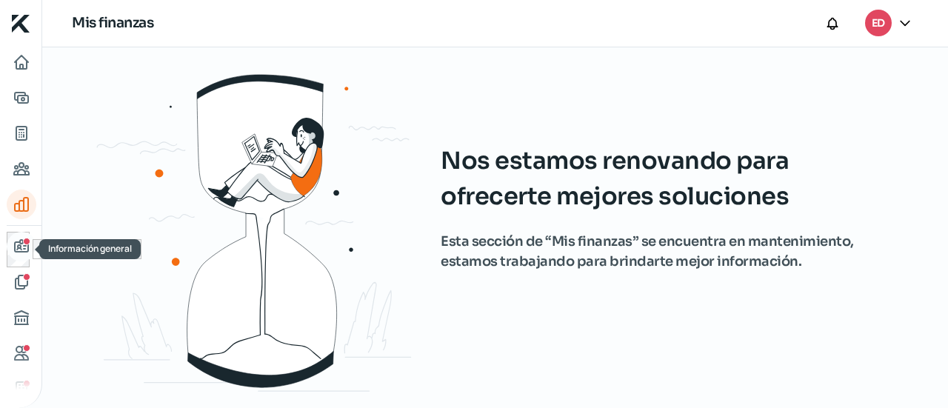
click at [22, 235] on link "Información general" at bounding box center [22, 247] width 30 height 30
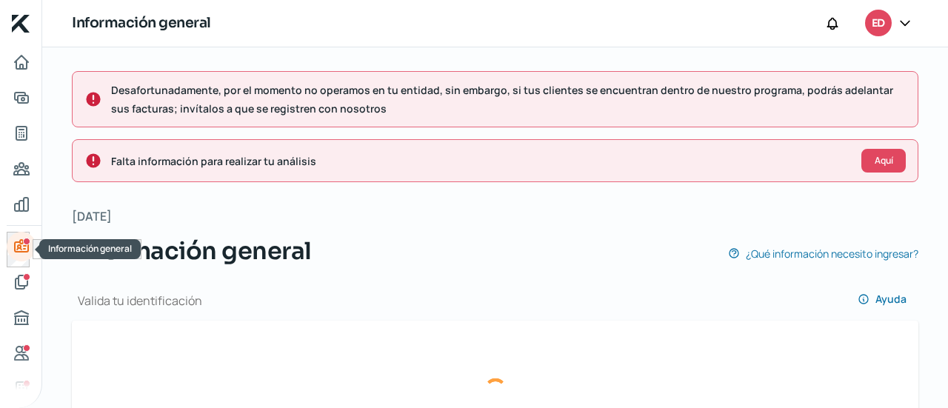
type input "08755013-b947-40eb-becf-5c73c89f6c95-officialIdFront.jpg"
type input "08755013-b947-40eb-becf-5c73c89f6c95-officialIdBack.jpg"
type input "[EMAIL_ADDRESS][DOMAIN_NAME]"
type input "Régimen simplificado de confianza"
type input "Laminas Y Perfiles"
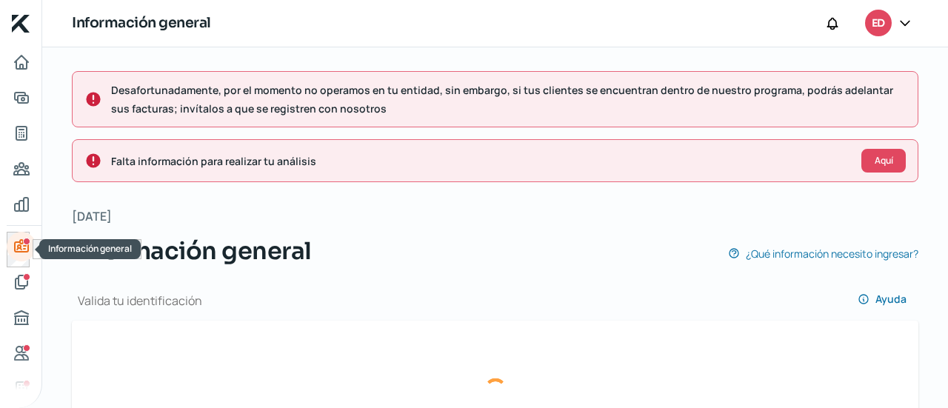
type input "66 - 9137 - 4192"
type input "PEHE9403111A5"
type input "Av [PERSON_NAME]"
type input "3314"
type input "82185"
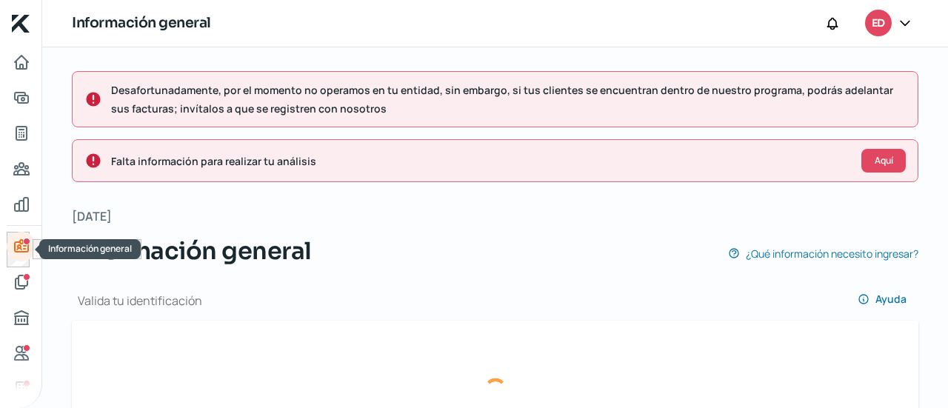
type input "Loma Atravesada"
type input "Mazatlan"
type input "[GEOGRAPHIC_DATA]"
type input "CDD Fiscal CFE Ago.jpg"
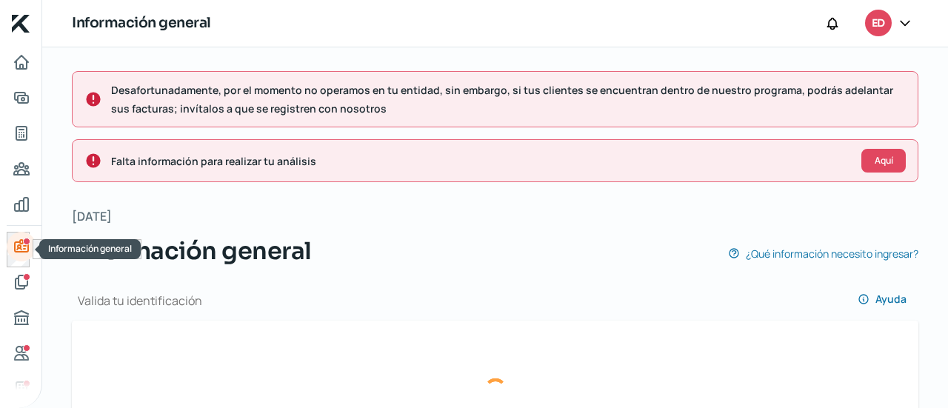
type input "Av [PERSON_NAME]"
type input "3314"
type input "82185"
type input "Loma Atravesada"
type input "Mazatlan"
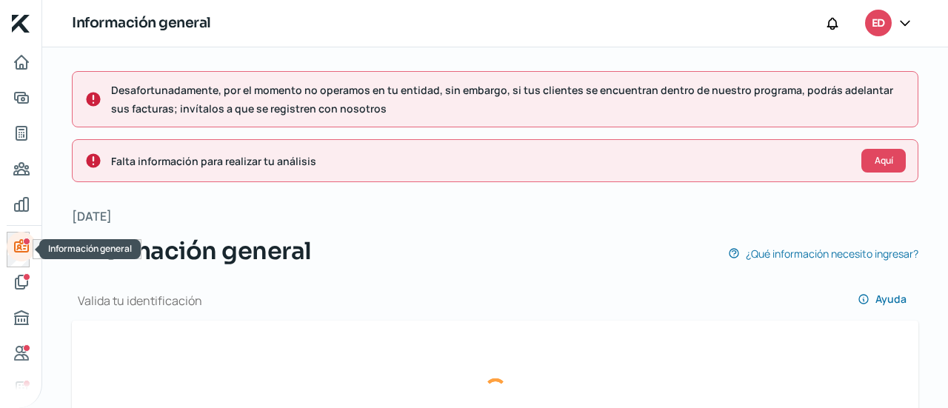
type input "[GEOGRAPHIC_DATA]"
type input "CDD Fiscal CFE Ago.jpg"
type input "2"
type input "0"
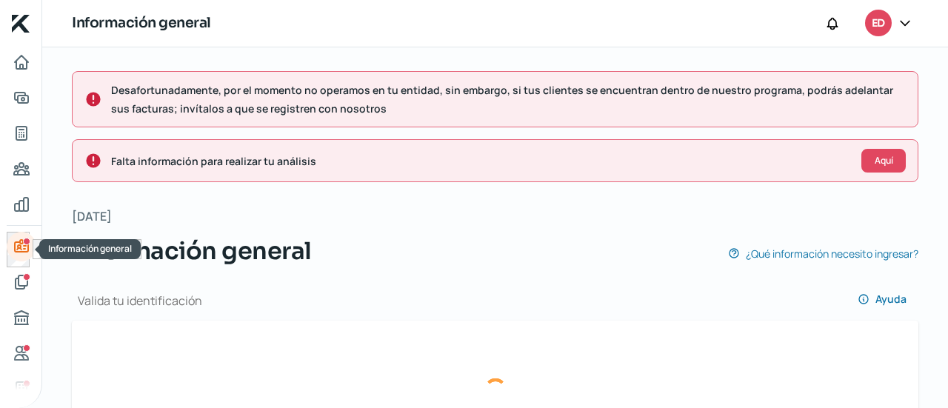
type input "Rentada"
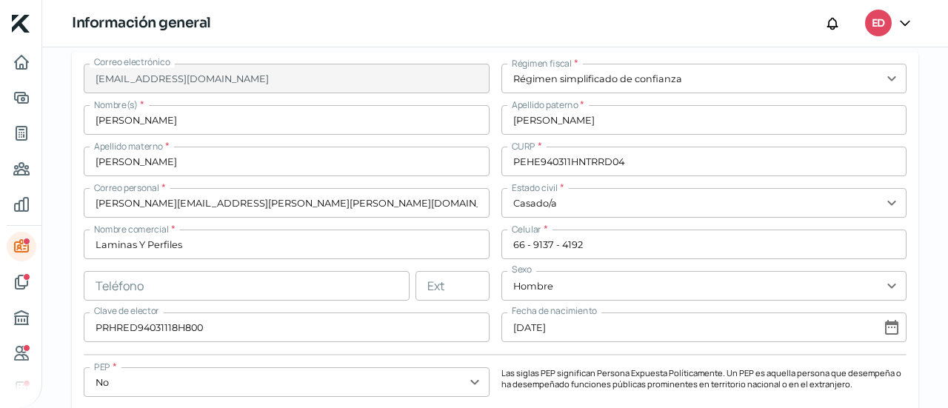
scroll to position [473, 0]
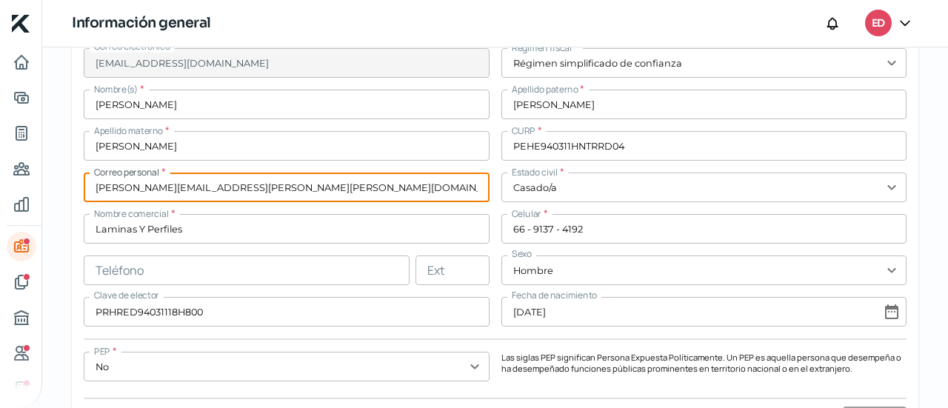
drag, startPoint x: 273, startPoint y: 192, endPoint x: 41, endPoint y: 179, distance: 232.8
click at [41, 179] on div "Inicio | KredFeed Información general ED Desafortunadamente, por el momento no …" at bounding box center [474, 204] width 948 height 408
paste input "Edgarp18299"
click at [100, 188] on input "[EMAIL_ADDRESS][DOMAIN_NAME]" at bounding box center [287, 188] width 406 height 30
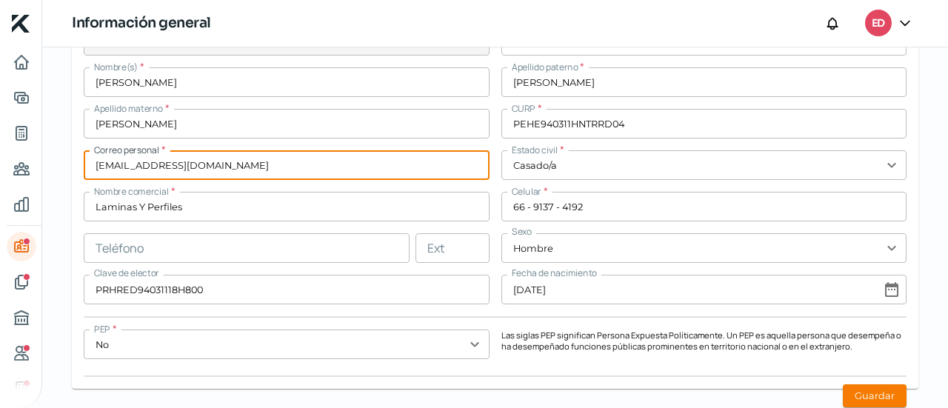
scroll to position [497, 0]
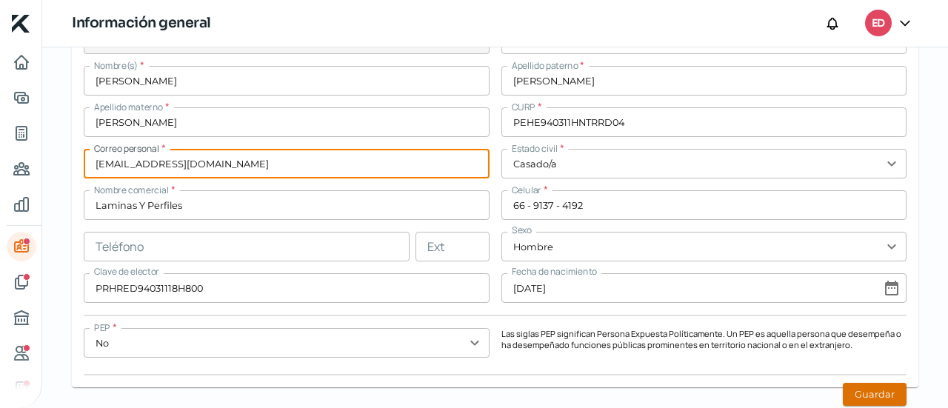
type input "[EMAIL_ADDRESS][DOMAIN_NAME]"
click at [873, 396] on button "Guardar" at bounding box center [875, 394] width 64 height 23
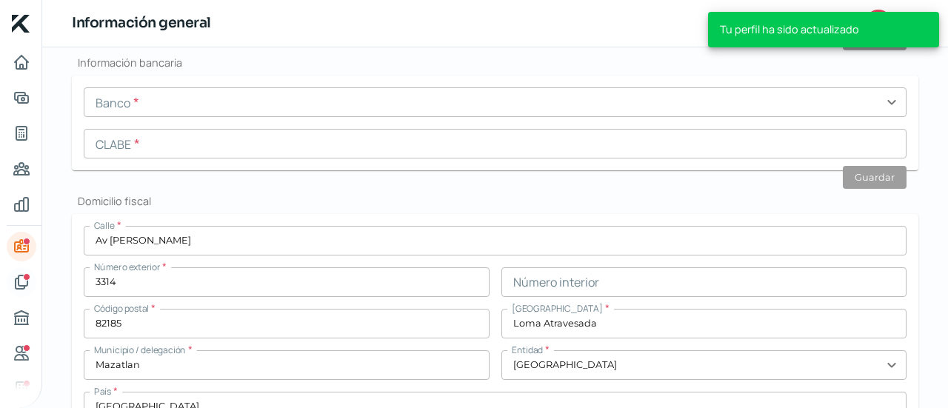
scroll to position [1034, 0]
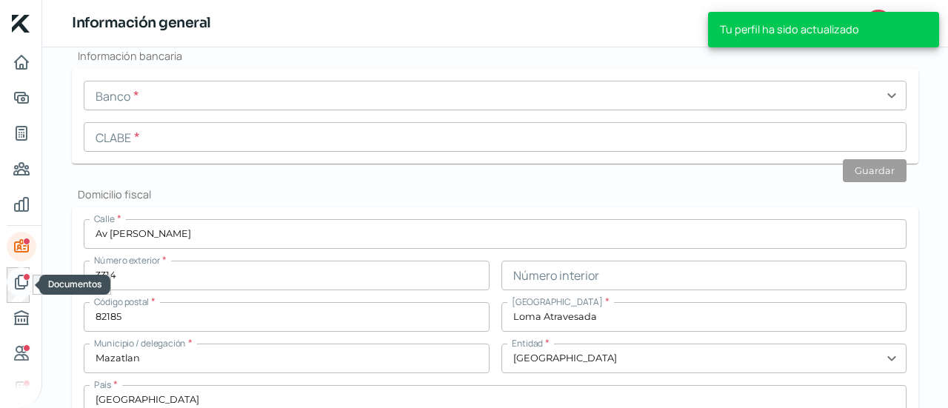
click at [19, 281] on icon "Documentos" at bounding box center [22, 282] width 18 height 18
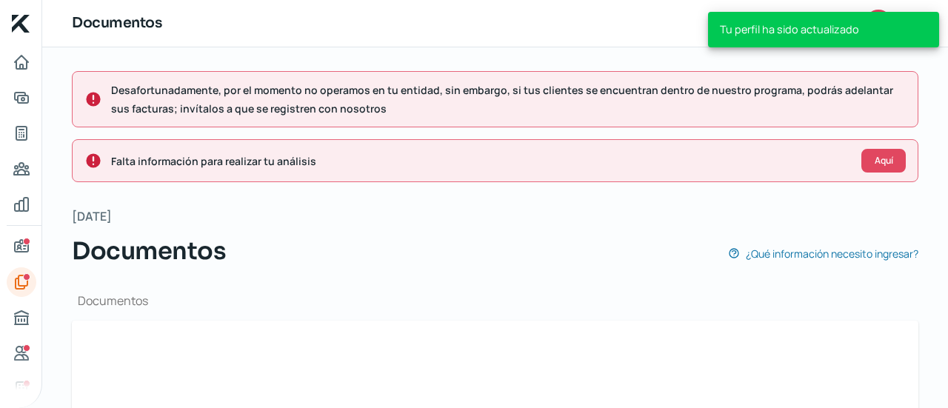
type input "GeneraConstancia [DATE].pdf"
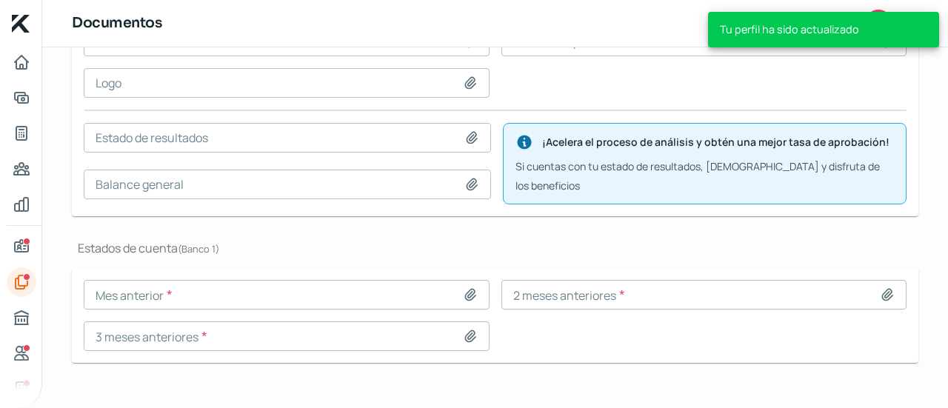
scroll to position [308, 0]
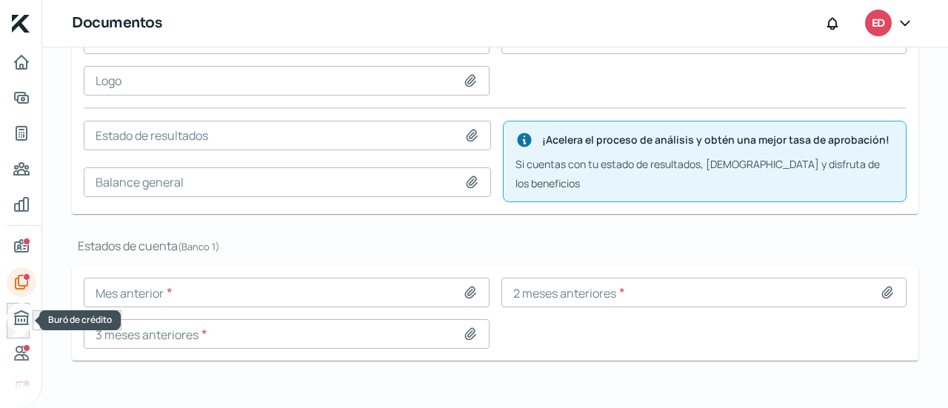
click at [16, 325] on icon "Buró de crédito" at bounding box center [22, 318] width 18 height 18
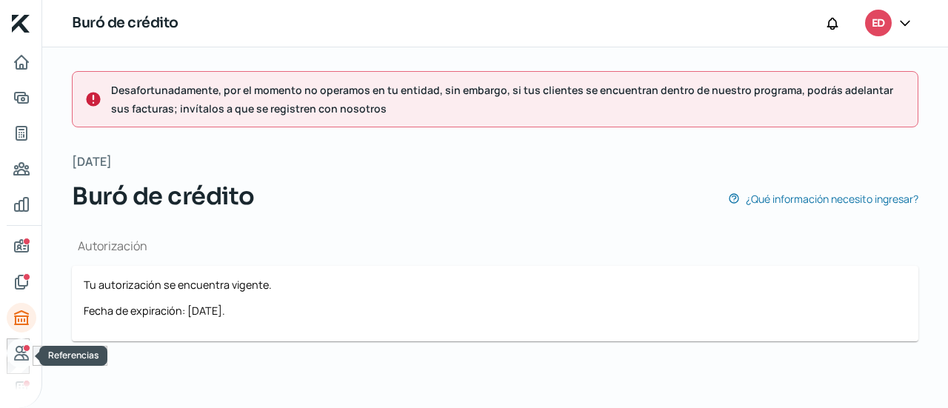
click at [31, 349] on link "Referencias" at bounding box center [22, 353] width 30 height 30
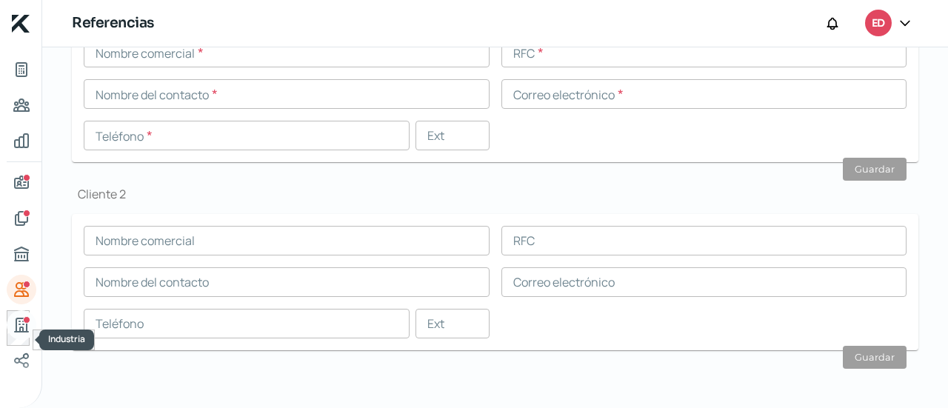
scroll to position [74, 0]
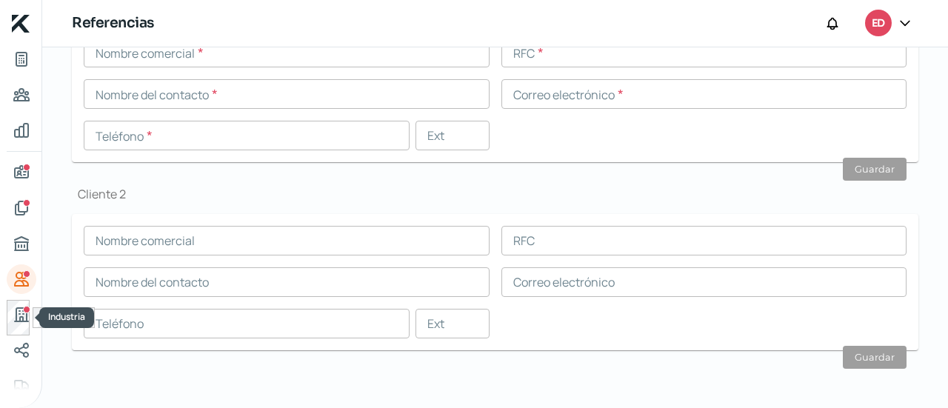
click at [26, 333] on div at bounding box center [21, 318] width 29 height 36
click at [27, 318] on icon "Industria" at bounding box center [21, 314] width 13 height 13
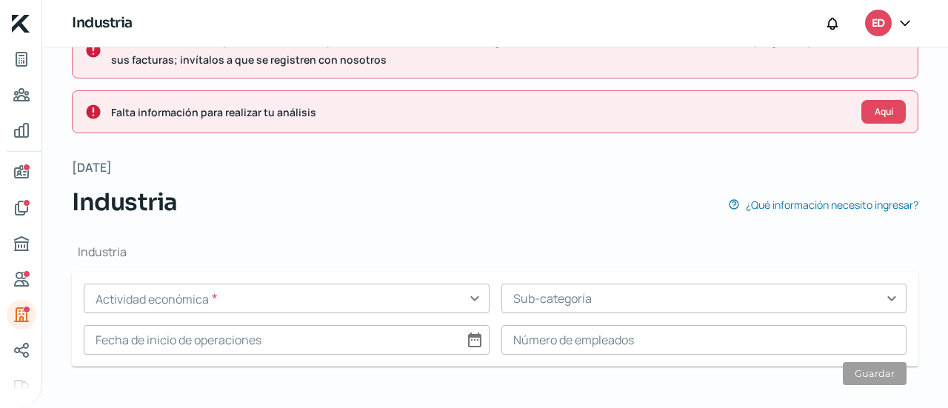
scroll to position [65, 0]
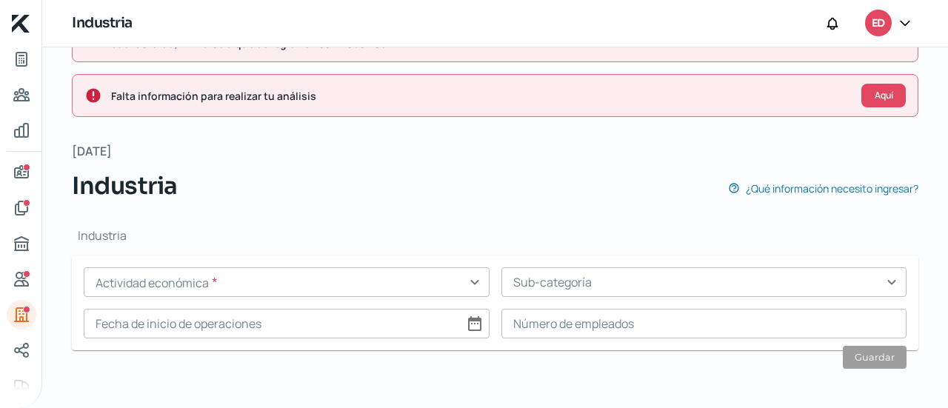
click at [466, 284] on input "text" at bounding box center [287, 282] width 406 height 30
drag, startPoint x: 486, startPoint y: 304, endPoint x: 459, endPoint y: 316, distance: 29.2
click at [475, 335] on form "Actividad económica * expand_more Agricultura, pesca y caza Alimentación y Aloj…" at bounding box center [495, 302] width 846 height 95
click at [469, 284] on input "text" at bounding box center [287, 282] width 406 height 30
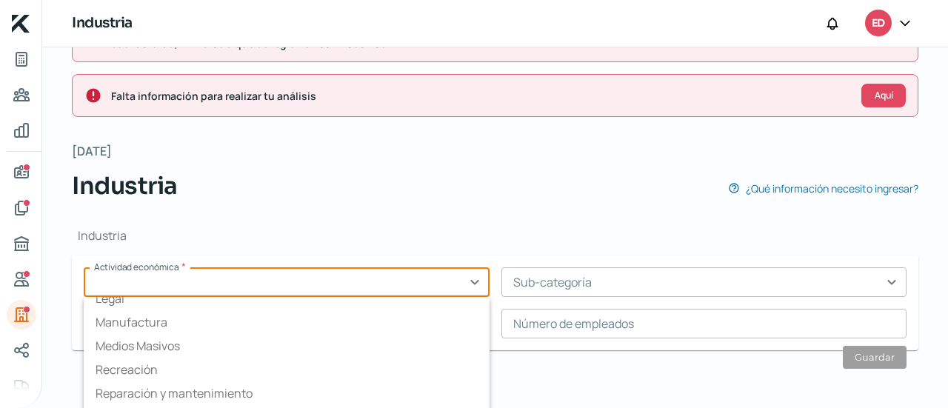
scroll to position [138, 0]
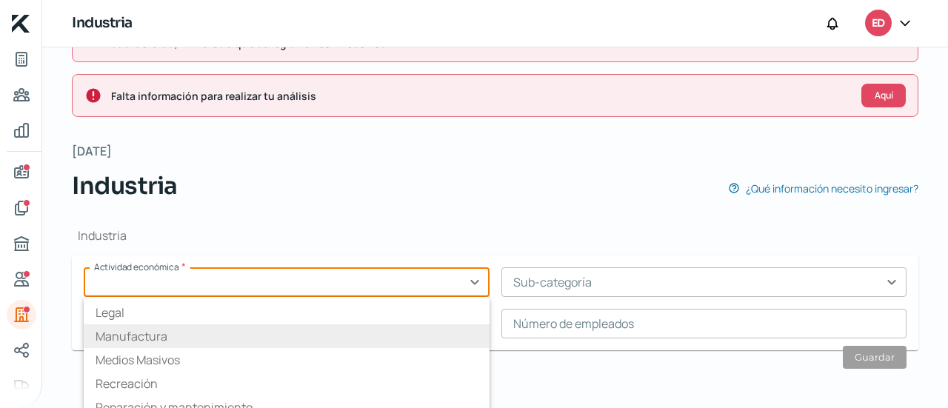
click at [230, 340] on li "Manufactura" at bounding box center [287, 336] width 406 height 24
type input "Manufactura"
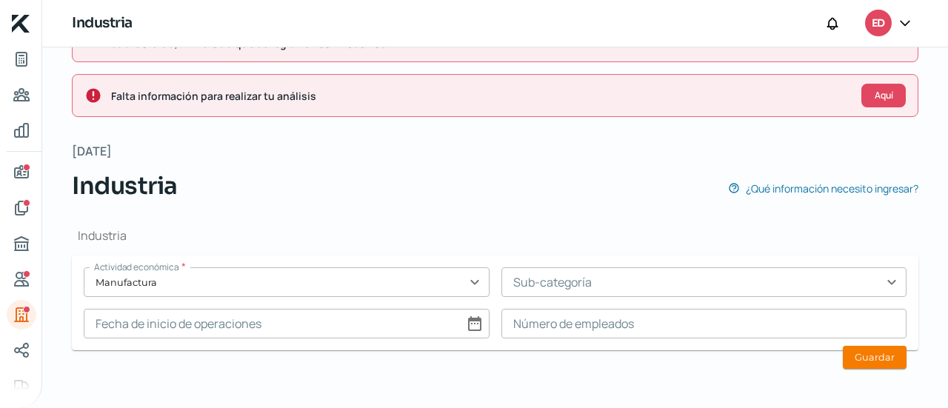
click at [580, 278] on input "text" at bounding box center [704, 282] width 406 height 30
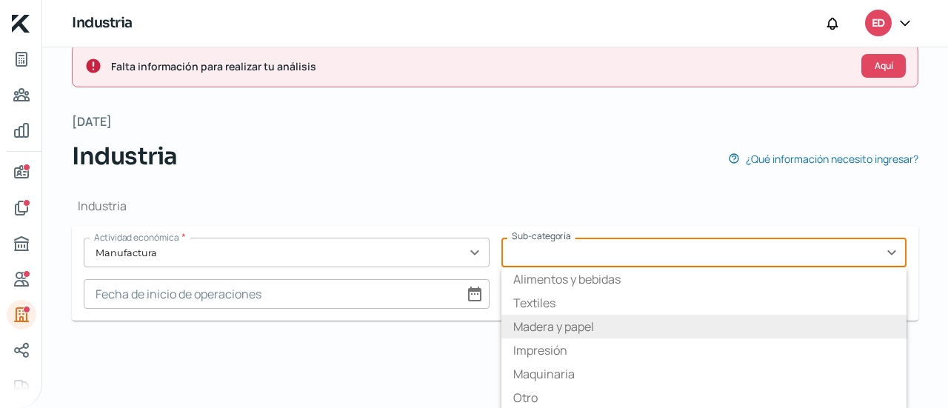
scroll to position [95, 0]
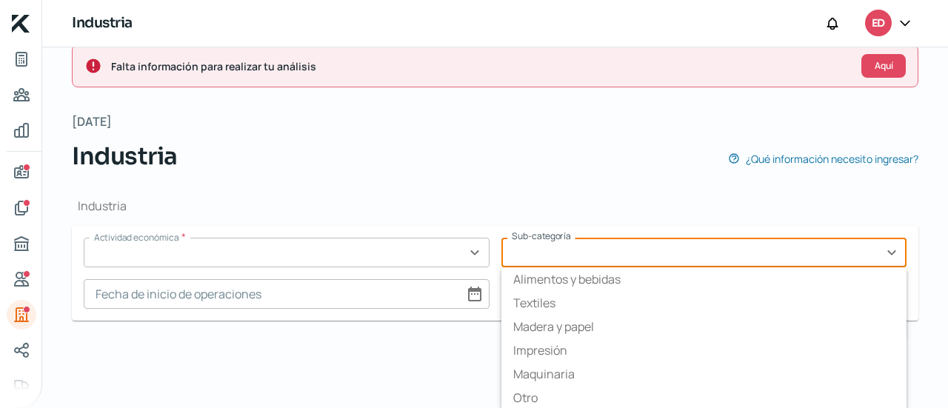
click at [471, 254] on form "Actividad económica * expand_more Sub-categoría expand_more Alimentos y bebidas…" at bounding box center [495, 273] width 846 height 95
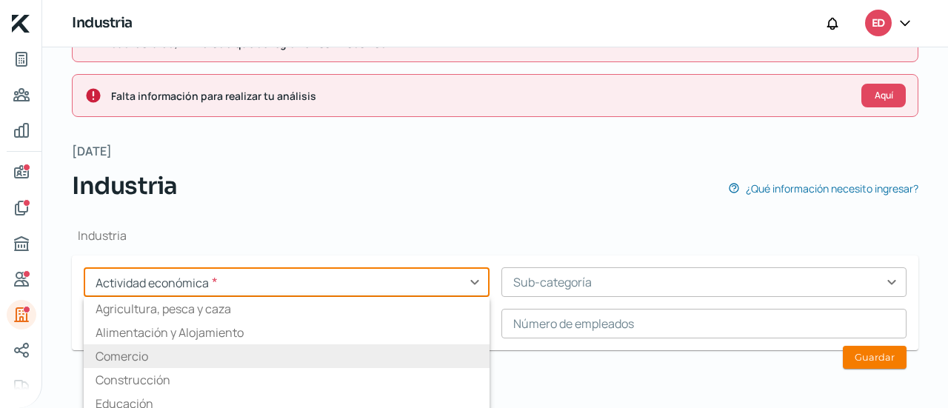
click at [264, 355] on li "Comercio" at bounding box center [287, 356] width 406 height 24
type input "Comercio"
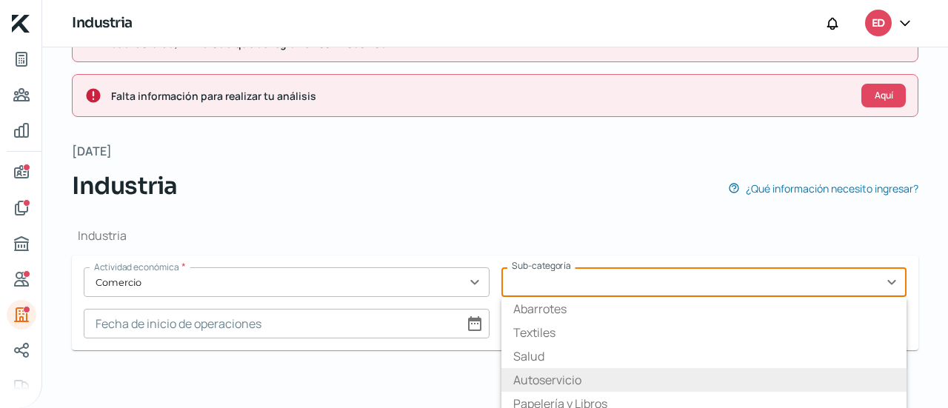
click at [598, 288] on input "text" at bounding box center [704, 282] width 406 height 30
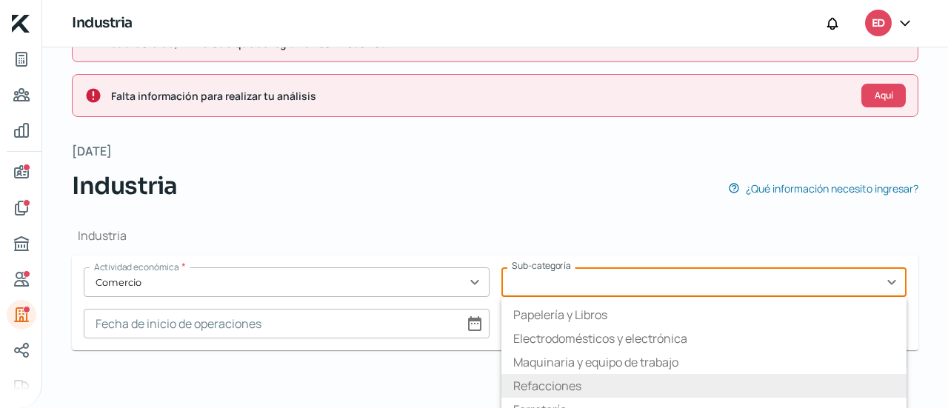
scroll to position [89, 0]
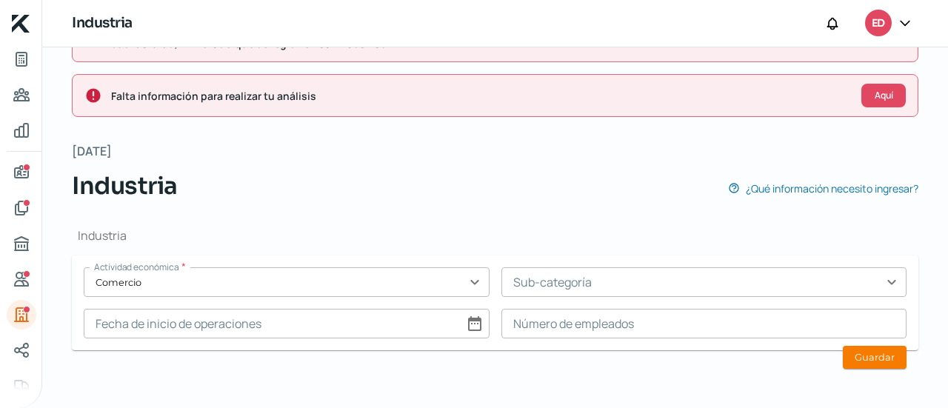
drag, startPoint x: 947, startPoint y: 332, endPoint x: 942, endPoint y: 372, distance: 41.1
click at [945, 372] on div "Desafortunadamente, por el momento no operamos en tu entidad, sin embargo, si t…" at bounding box center [495, 227] width 906 height 361
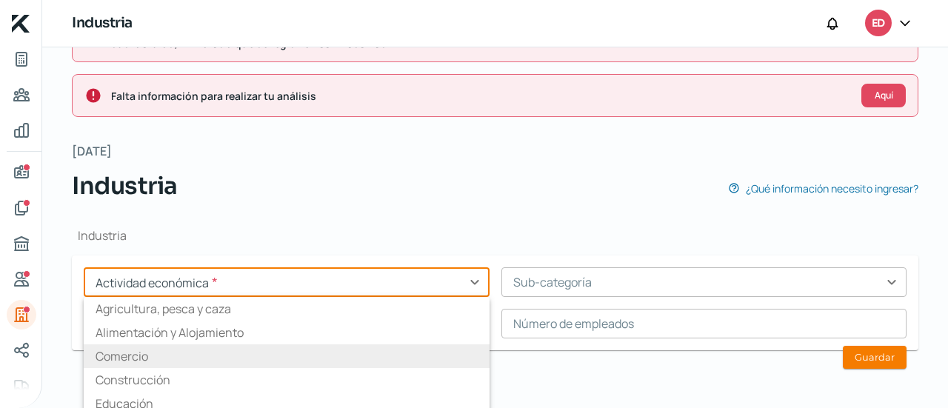
click at [364, 289] on input "text" at bounding box center [287, 282] width 406 height 30
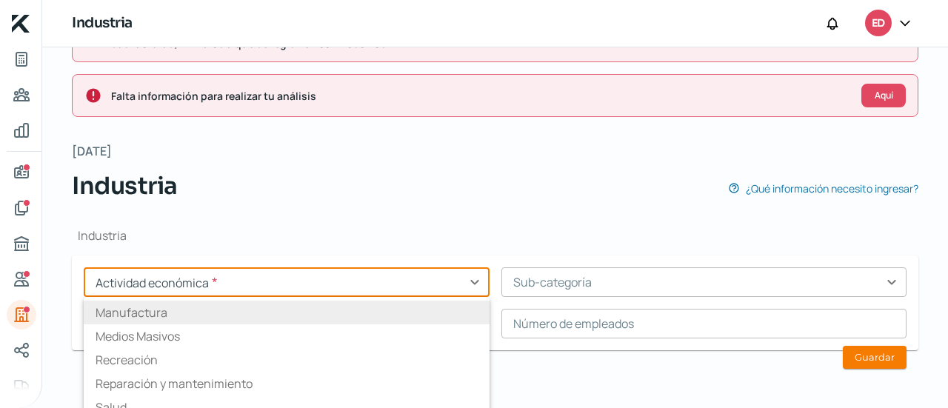
scroll to position [161, 0]
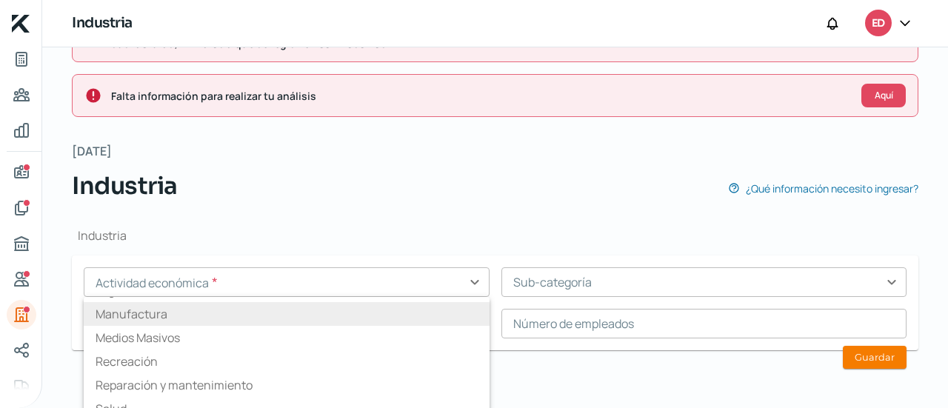
click at [215, 316] on li "Manufactura" at bounding box center [287, 314] width 406 height 24
type input "Manufactura"
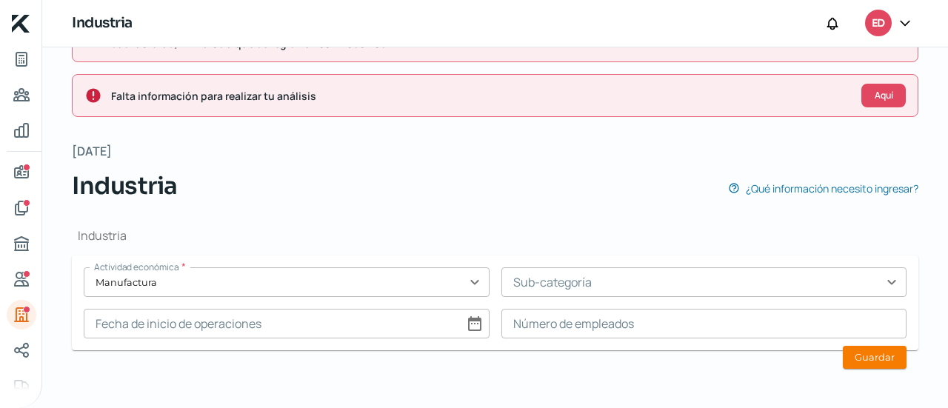
click at [565, 278] on input "text" at bounding box center [704, 282] width 406 height 30
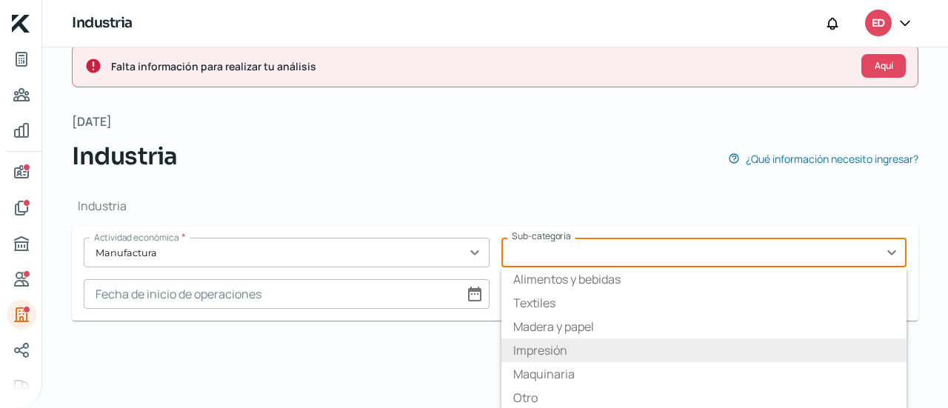
scroll to position [95, 0]
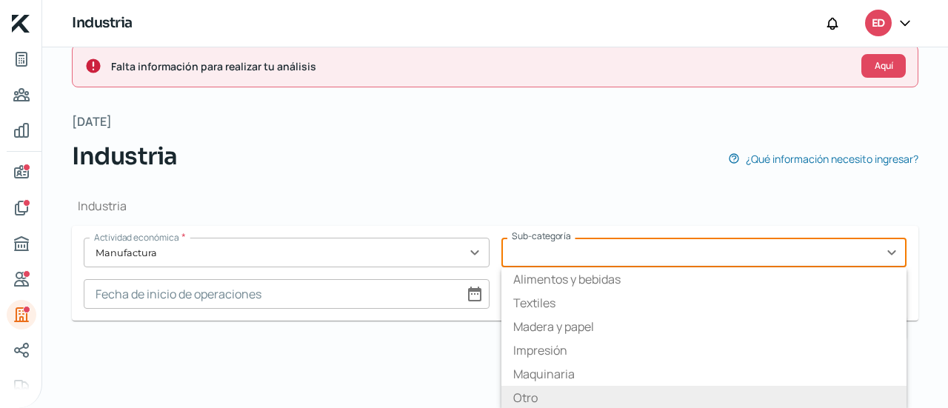
click at [567, 388] on li "Otro" at bounding box center [704, 398] width 406 height 24
type input "Otro"
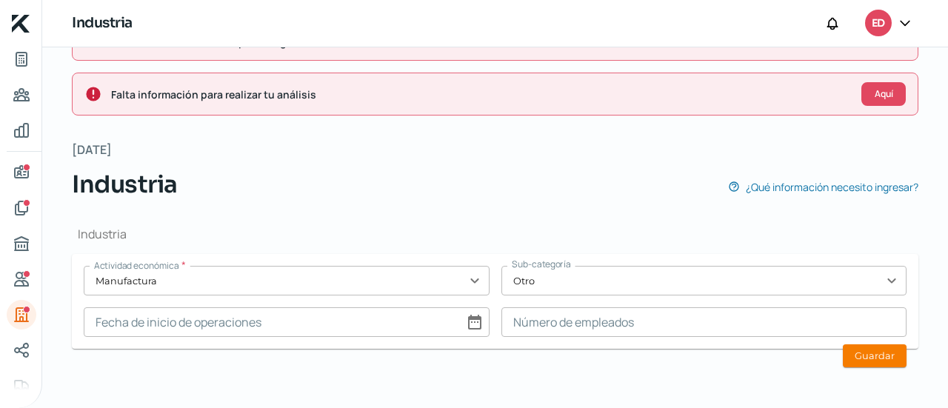
scroll to position [65, 0]
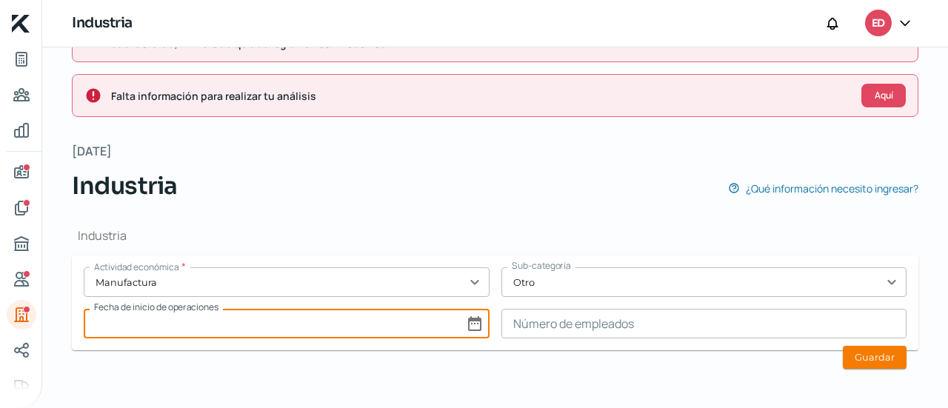
click at [465, 312] on input at bounding box center [287, 324] width 406 height 30
select select "8"
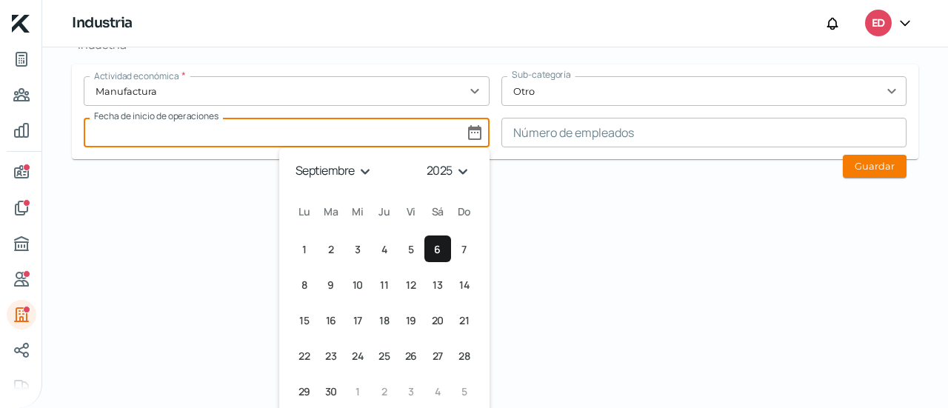
scroll to position [255, 0]
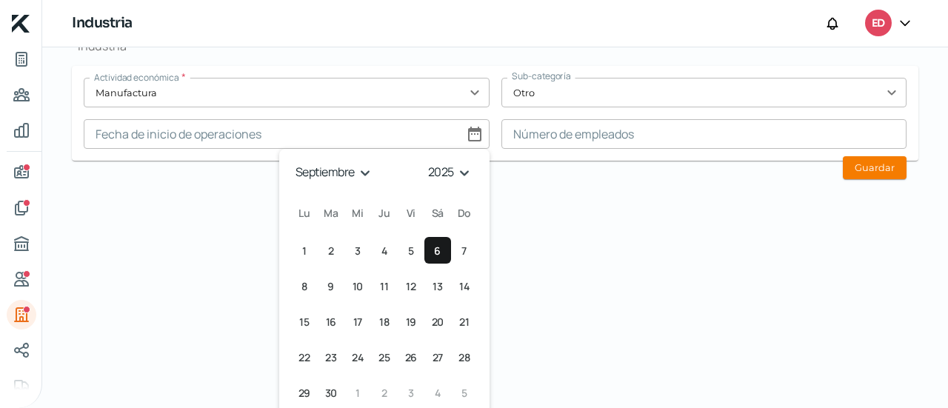
click at [458, 173] on select "1925 1926 1927 1928 1929 1930 1931 1932 1933 1934 1935 1936 1937 1938 1939 1940…" at bounding box center [451, 172] width 53 height 23
select select "2024"
click at [425, 161] on select "1925 1926 1927 1928 1929 1930 1931 1932 1933 1934 1935 1936 1937 1938 1939 1940…" at bounding box center [451, 172] width 53 height 23
click at [356, 169] on select "enero febrero marzo [PERSON_NAME] [PERSON_NAME] septiembre octubre noviembre di…" at bounding box center [334, 172] width 86 height 23
select select "6"
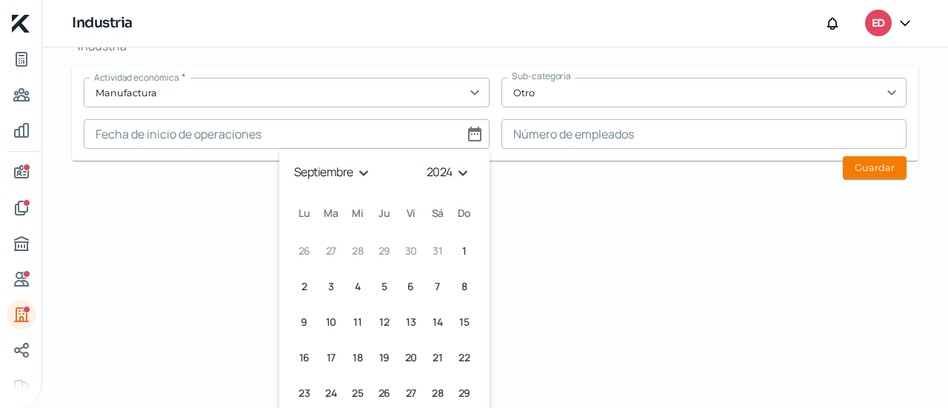
click at [291, 161] on select "enero febrero marzo [PERSON_NAME] [PERSON_NAME] septiembre octubre noviembre di…" at bounding box center [334, 172] width 86 height 23
click at [464, 358] on span "28" at bounding box center [463, 358] width 11 height 18
type input "[DATE]"
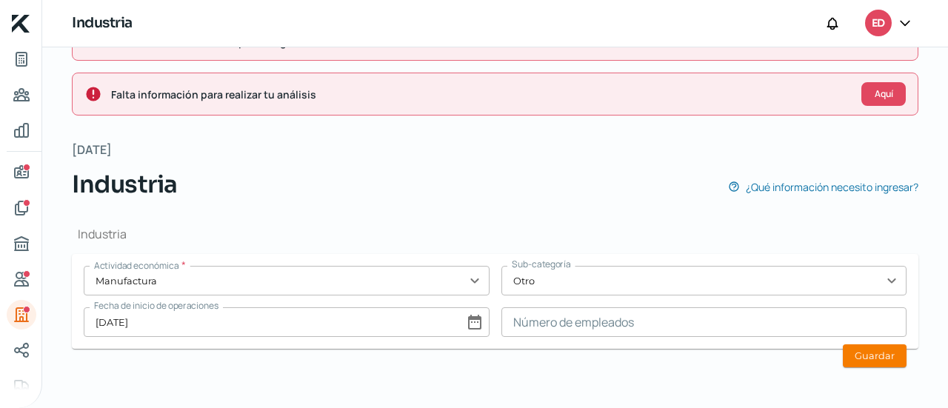
scroll to position [65, 0]
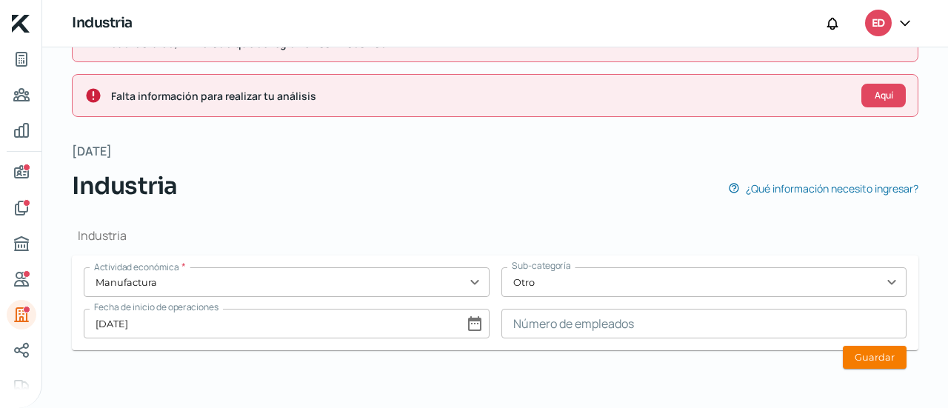
click at [692, 316] on input at bounding box center [704, 324] width 406 height 30
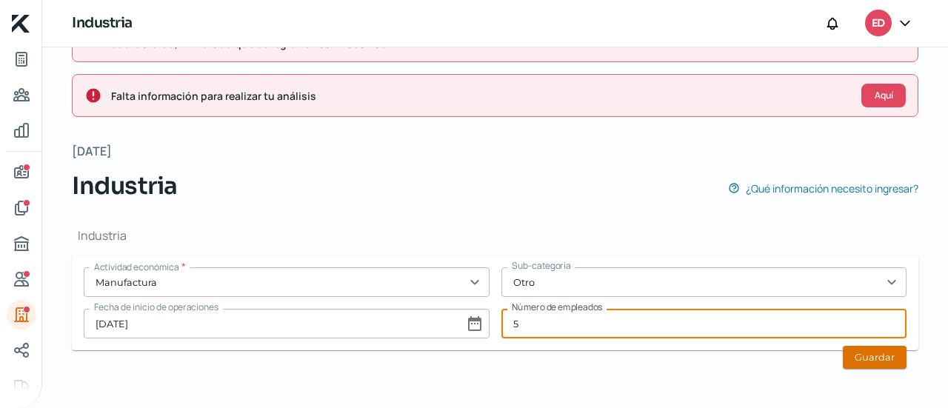
type input "5"
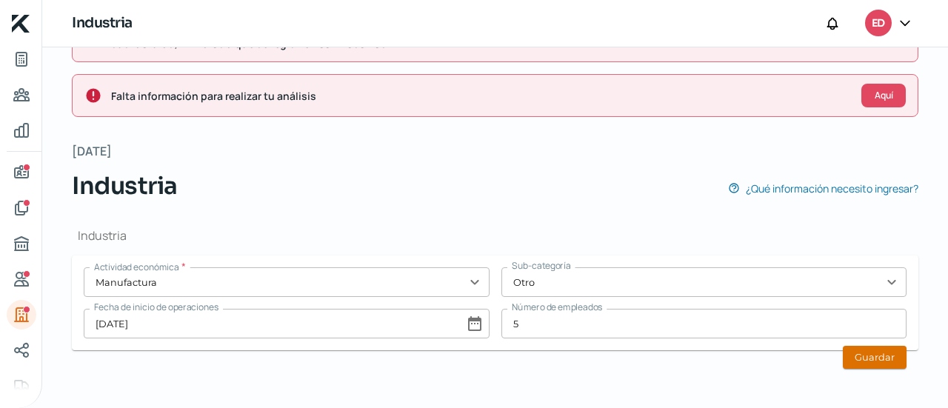
click at [876, 352] on button "Guardar" at bounding box center [875, 357] width 64 height 23
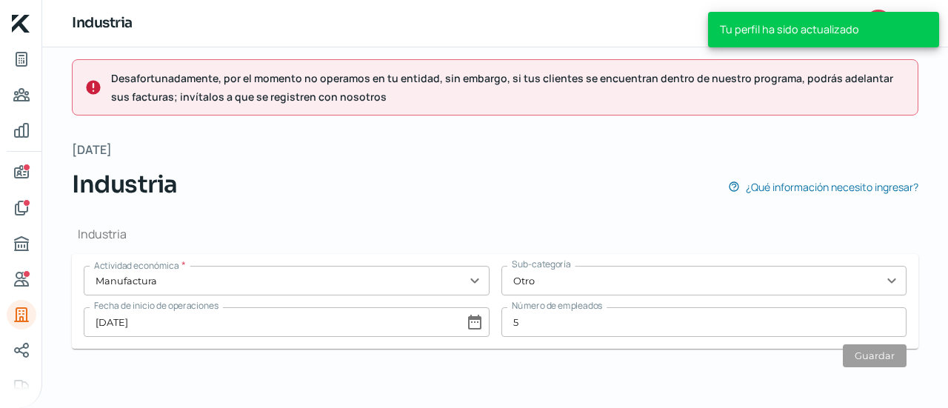
scroll to position [11, 0]
click at [21, 349] on icon "Redes sociales" at bounding box center [22, 350] width 18 height 18
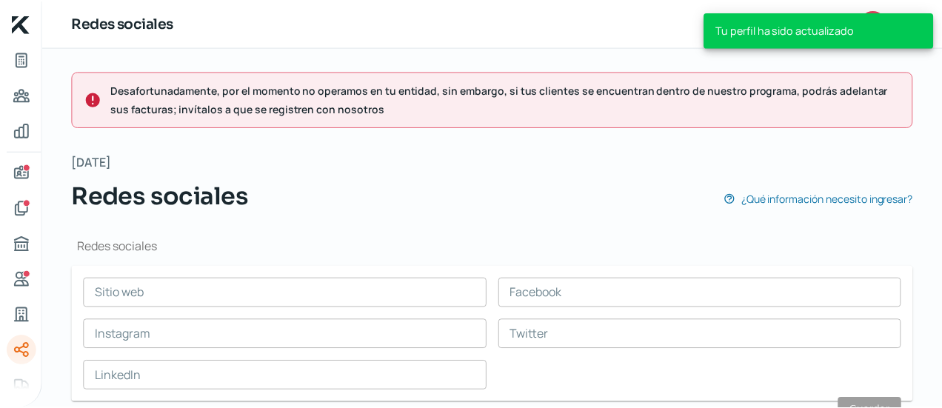
scroll to position [53, 0]
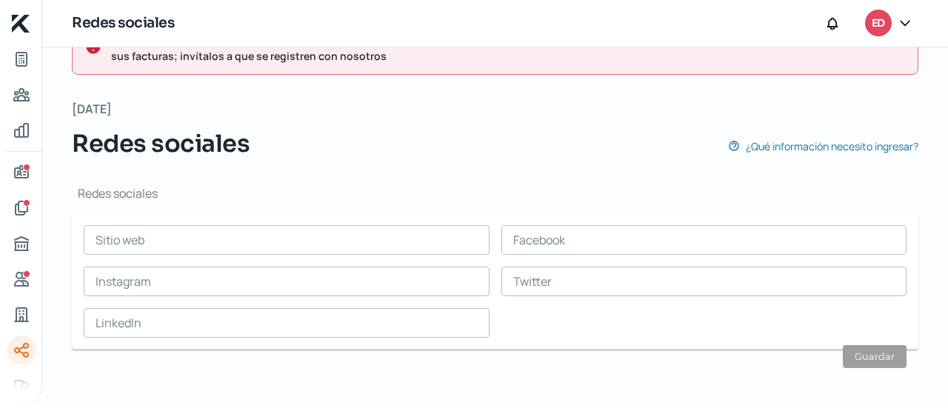
click at [906, 23] on icon at bounding box center [904, 23] width 9 height 4
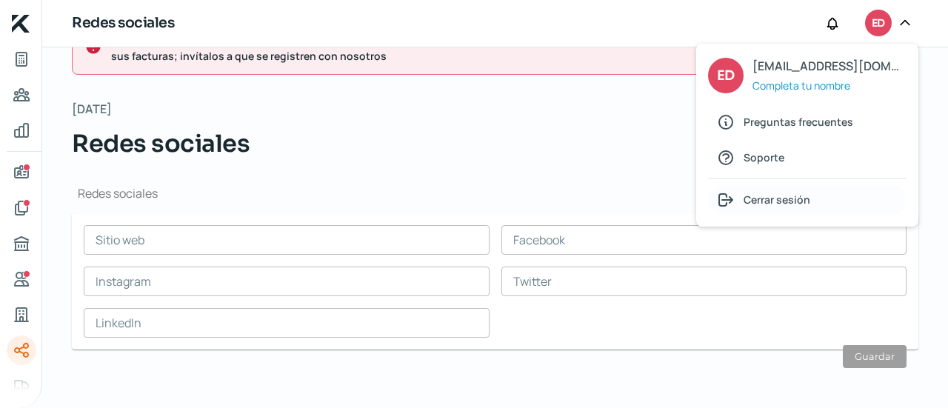
click at [774, 207] on span "Cerrar sesión" at bounding box center [776, 199] width 67 height 19
